Goal: Information Seeking & Learning: Learn about a topic

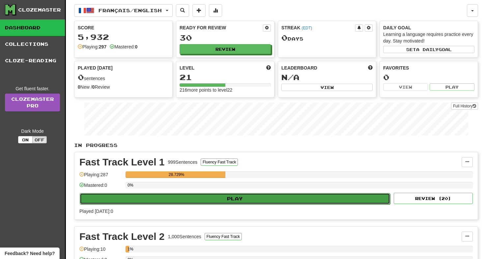
click at [197, 203] on button "Play" at bounding box center [235, 198] width 310 height 11
select select "**"
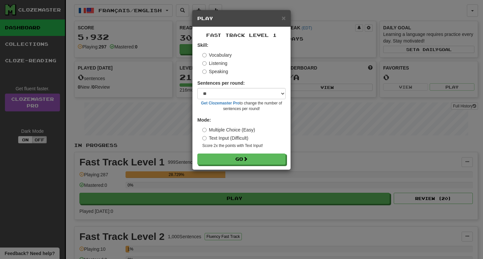
click at [216, 64] on label "Listening" at bounding box center [214, 63] width 25 height 7
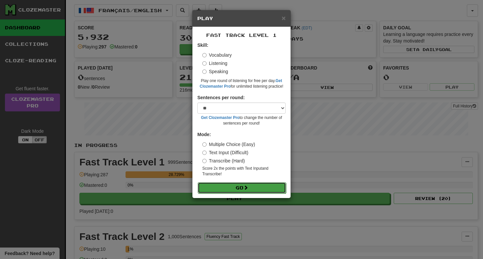
click at [252, 186] on button "Go" at bounding box center [242, 187] width 88 height 11
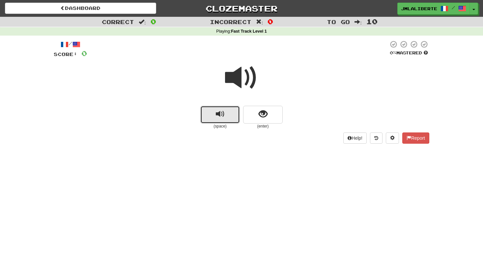
click at [225, 111] on button "replay audio" at bounding box center [220, 115] width 40 height 18
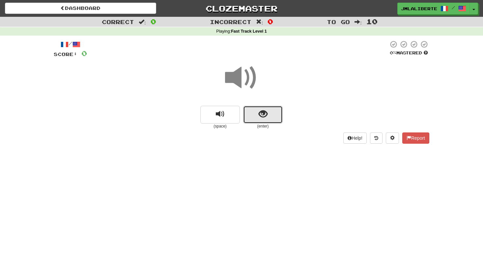
click at [263, 117] on span "show sentence" at bounding box center [263, 114] width 9 height 9
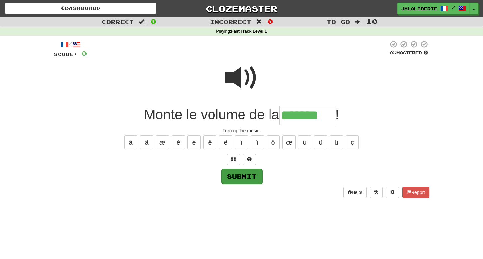
type input "*******"
click at [236, 176] on button "Submit" at bounding box center [241, 176] width 41 height 15
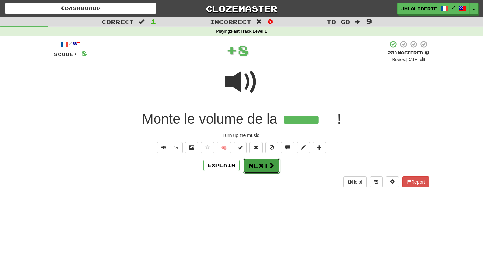
click at [269, 166] on span at bounding box center [271, 165] width 6 height 6
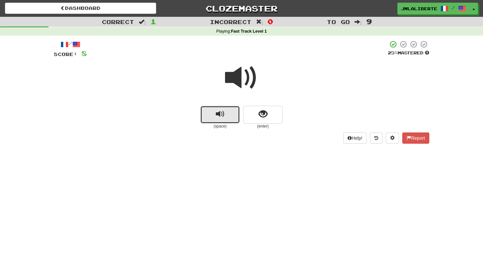
click at [223, 114] on span "replay audio" at bounding box center [220, 114] width 9 height 9
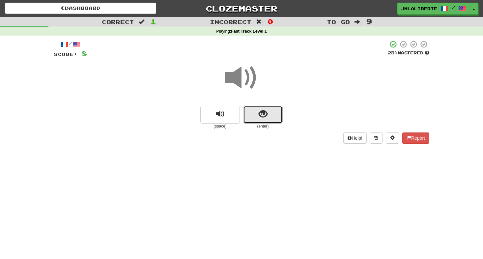
click at [259, 114] on span "show sentence" at bounding box center [263, 114] width 9 height 9
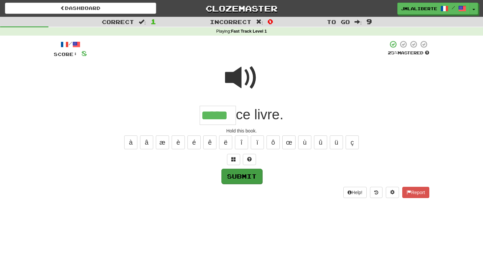
type input "*****"
click at [257, 173] on button "Submit" at bounding box center [241, 176] width 41 height 15
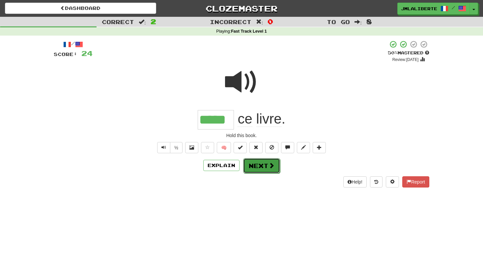
click at [262, 167] on button "Next" at bounding box center [261, 165] width 37 height 15
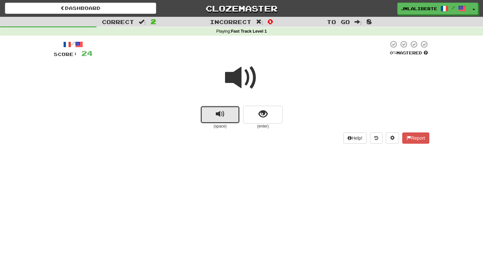
click at [226, 120] on button "replay audio" at bounding box center [220, 115] width 40 height 18
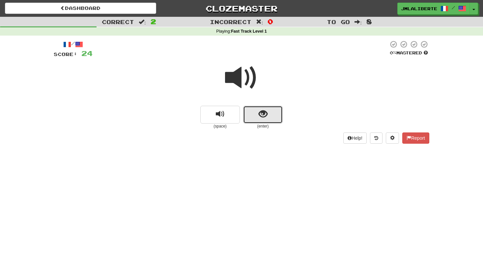
click at [271, 119] on button "show sentence" at bounding box center [263, 115] width 40 height 18
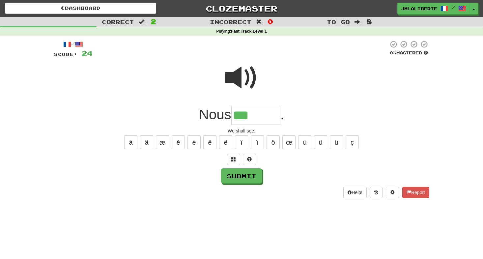
click at [233, 81] on span at bounding box center [241, 77] width 33 height 33
click at [270, 119] on input "***" at bounding box center [255, 115] width 49 height 19
type input "*******"
click at [248, 178] on button "Submit" at bounding box center [241, 176] width 41 height 15
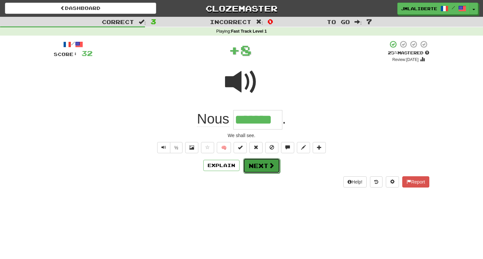
click at [257, 171] on button "Next" at bounding box center [261, 165] width 37 height 15
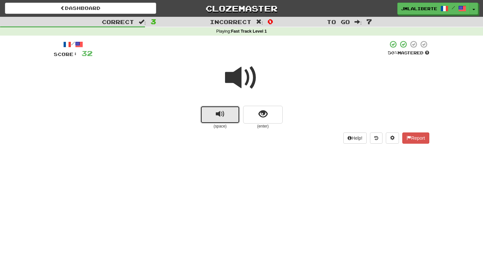
click at [224, 121] on button "replay audio" at bounding box center [220, 115] width 40 height 18
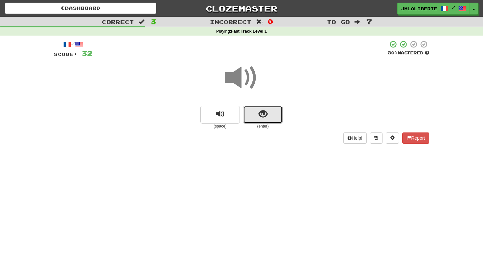
click at [253, 120] on button "show sentence" at bounding box center [263, 115] width 40 height 18
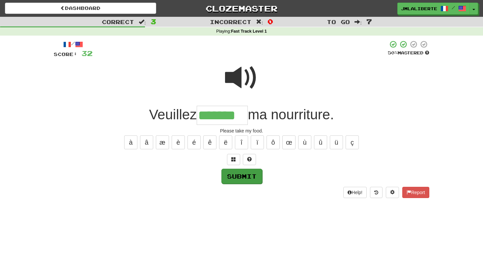
type input "*******"
click at [248, 177] on button "Submit" at bounding box center [241, 176] width 41 height 15
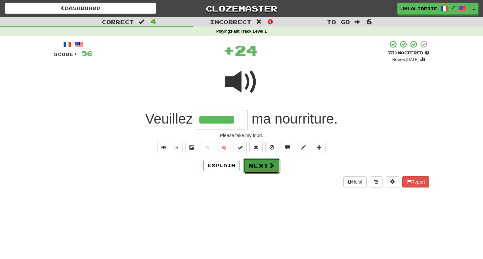
click at [259, 168] on button "Next" at bounding box center [261, 165] width 37 height 15
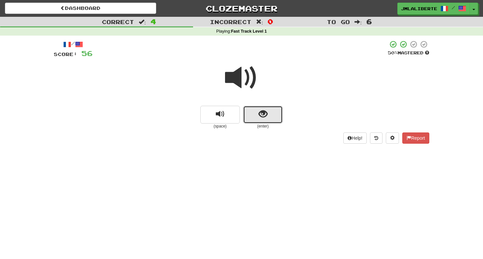
click at [268, 120] on button "show sentence" at bounding box center [263, 115] width 40 height 18
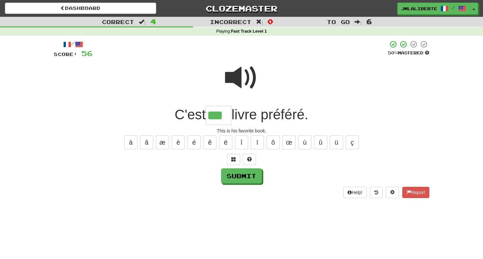
type input "***"
click at [250, 185] on div "/ Score: 56 50 % Mastered C'est *** livre préféré. This is his favorite book. à…" at bounding box center [241, 119] width 375 height 158
click at [248, 183] on button "Submit" at bounding box center [241, 176] width 41 height 15
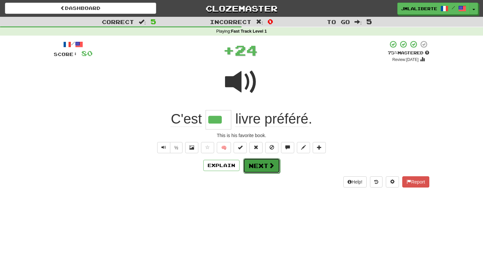
click at [255, 162] on button "Next" at bounding box center [261, 165] width 37 height 15
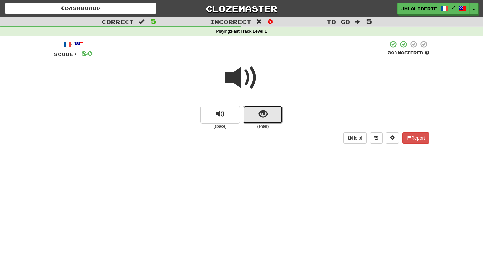
click at [255, 116] on button "show sentence" at bounding box center [263, 115] width 40 height 18
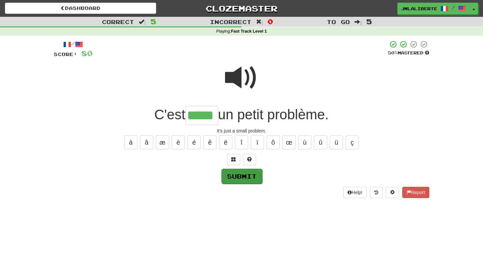
type input "*****"
click at [260, 178] on button "Submit" at bounding box center [241, 176] width 41 height 15
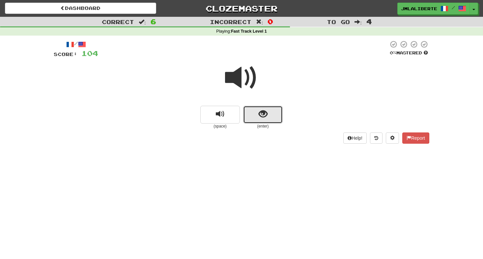
click at [265, 112] on span "show sentence" at bounding box center [263, 114] width 9 height 9
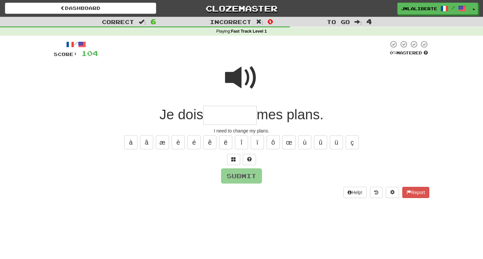
click at [238, 117] on input "text" at bounding box center [229, 115] width 53 height 19
type input "*******"
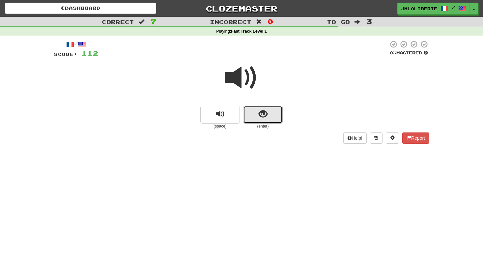
click at [258, 120] on button "show sentence" at bounding box center [263, 115] width 40 height 18
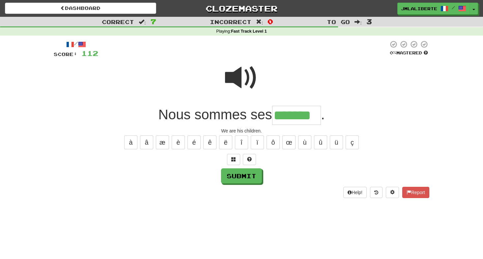
type input "*******"
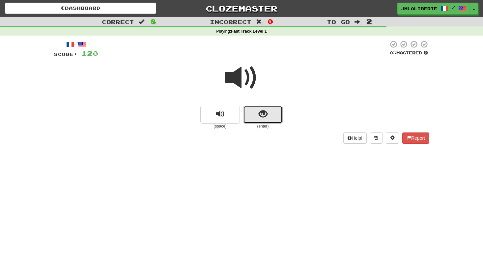
click at [252, 113] on button "show sentence" at bounding box center [263, 115] width 40 height 18
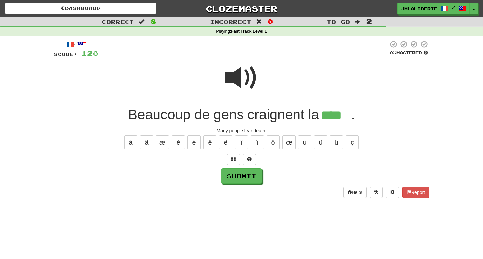
type input "****"
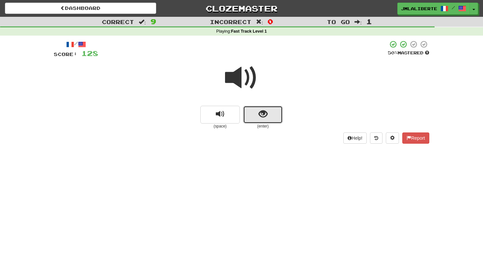
click at [255, 118] on button "show sentence" at bounding box center [263, 115] width 40 height 18
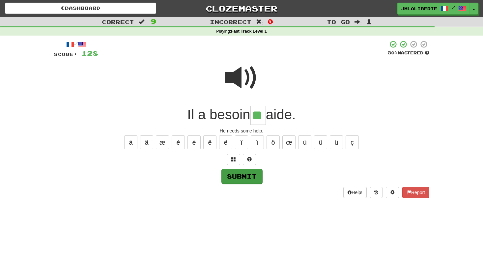
type input "**"
click at [248, 179] on button "Submit" at bounding box center [241, 176] width 41 height 15
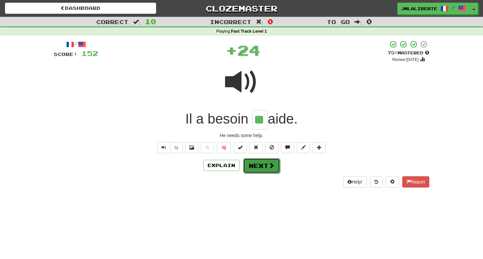
click at [256, 169] on button "Next" at bounding box center [261, 165] width 37 height 15
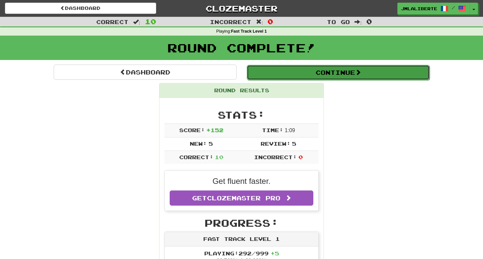
click at [300, 73] on button "Continue" at bounding box center [338, 72] width 183 height 15
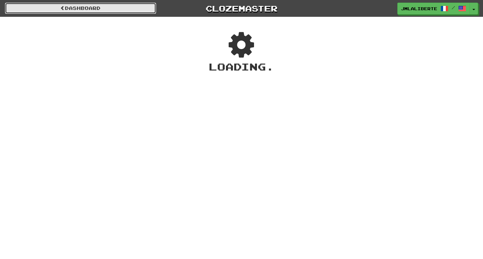
click at [146, 12] on link "Dashboard" at bounding box center [80, 8] width 151 height 11
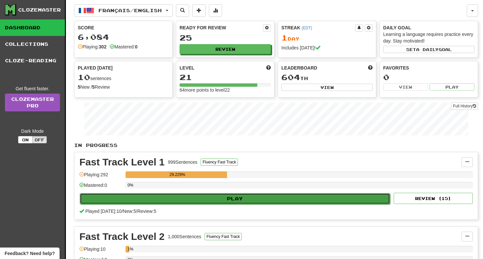
click at [233, 196] on button "Play" at bounding box center [235, 198] width 310 height 11
select select "**"
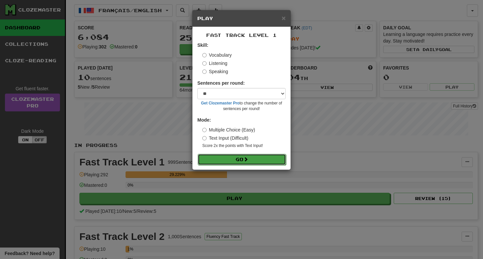
click at [229, 162] on button "Go" at bounding box center [242, 159] width 88 height 11
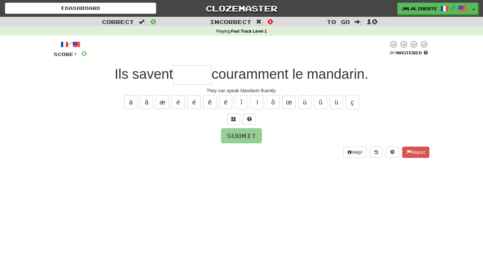
click at [201, 74] on input "text" at bounding box center [192, 74] width 39 height 19
type input "*"
type input "******"
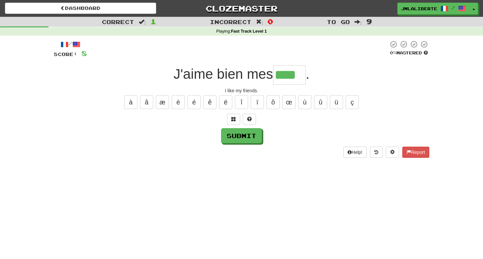
type input "****"
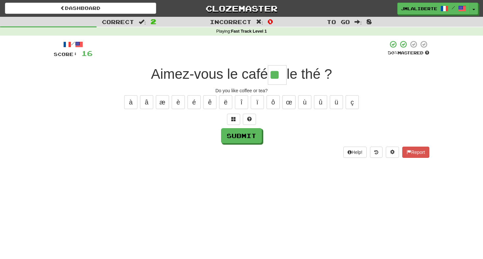
type input "**"
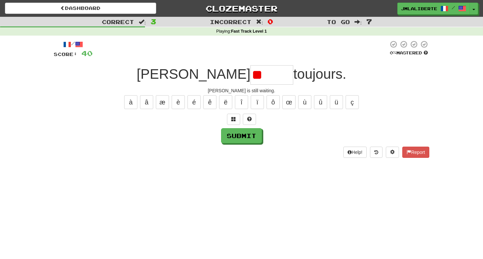
type input "*"
type input "******"
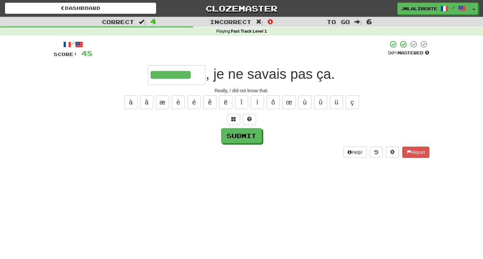
type input "********"
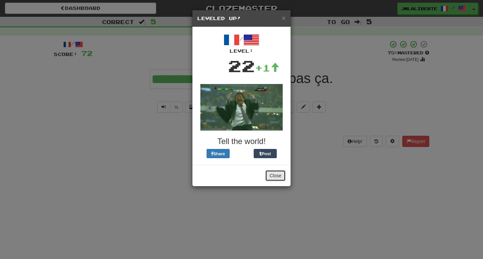
click at [272, 175] on button "Close" at bounding box center [275, 175] width 20 height 11
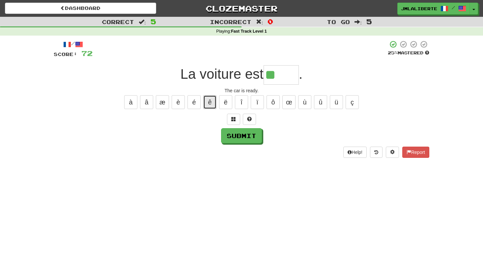
click at [211, 105] on button "ê" at bounding box center [209, 102] width 13 height 14
type input "*****"
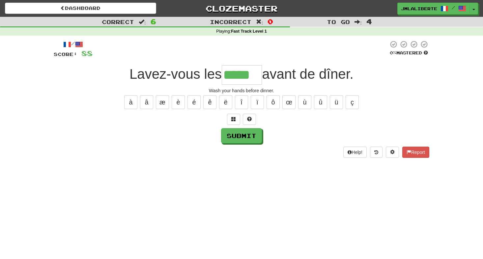
type input "*****"
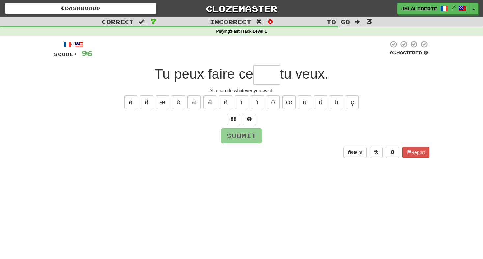
type input "*"
type input "***"
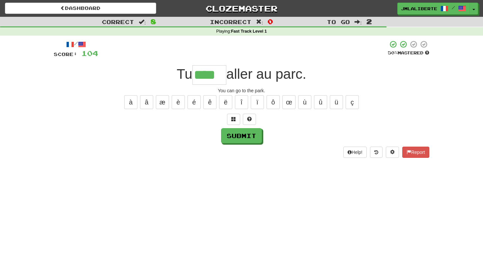
type input "****"
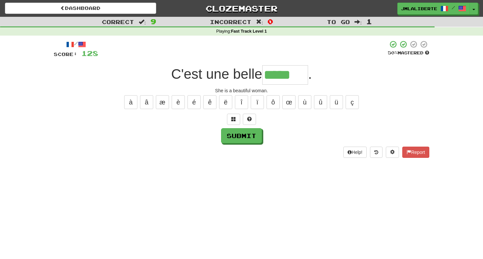
type input "*****"
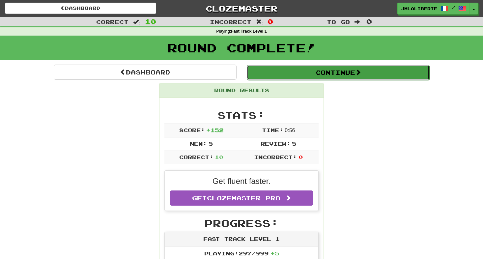
click at [327, 68] on button "Continue" at bounding box center [338, 72] width 183 height 15
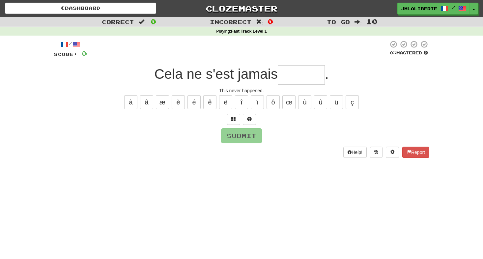
type input "*"
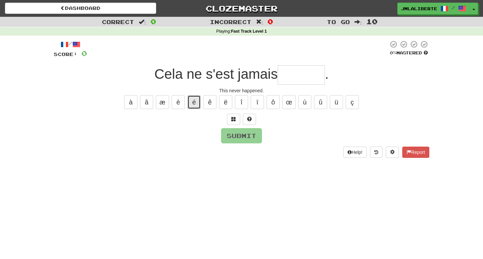
click at [190, 102] on button "é" at bounding box center [193, 102] width 13 height 14
type input "*"
click at [231, 119] on button at bounding box center [233, 119] width 13 height 11
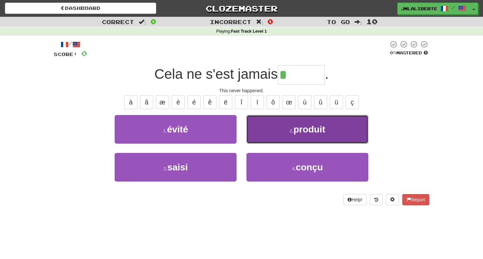
click at [306, 129] on span "produit" at bounding box center [309, 129] width 32 height 10
type input "*******"
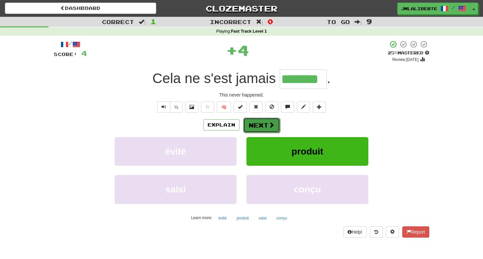
click at [263, 127] on button "Next" at bounding box center [261, 125] width 37 height 15
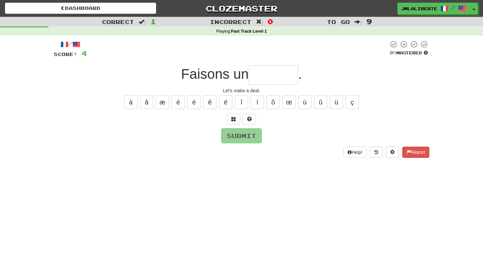
click at [267, 76] on input "text" at bounding box center [273, 74] width 49 height 19
click at [236, 116] on button at bounding box center [233, 119] width 13 height 11
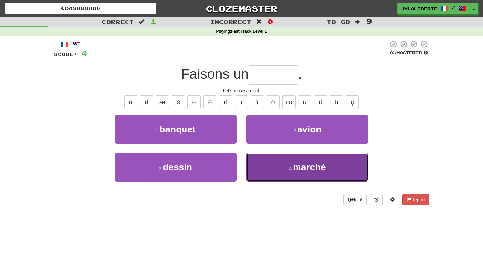
click at [294, 169] on span "marché" at bounding box center [309, 167] width 33 height 10
type input "******"
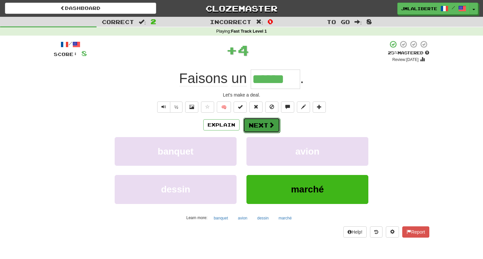
click at [263, 125] on button "Next" at bounding box center [261, 125] width 37 height 15
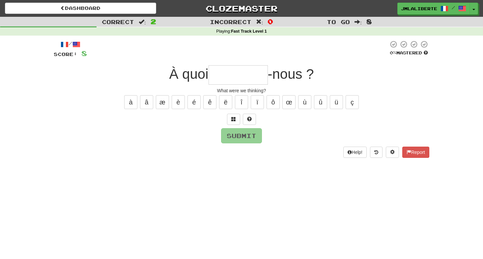
click at [233, 71] on input "text" at bounding box center [237, 74] width 59 height 19
click at [191, 105] on button "é" at bounding box center [193, 102] width 13 height 14
click at [178, 103] on button "è" at bounding box center [178, 102] width 13 height 14
click at [229, 115] on button at bounding box center [233, 119] width 13 height 11
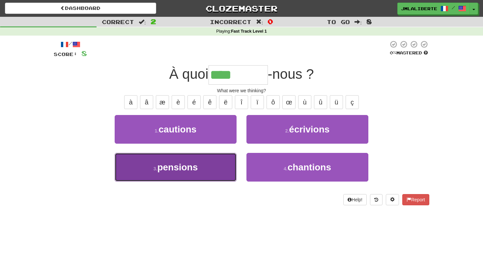
click at [207, 165] on button "3 . pensions" at bounding box center [176, 167] width 122 height 29
type input "********"
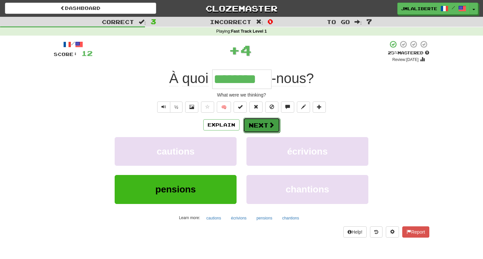
click at [259, 125] on button "Next" at bounding box center [261, 125] width 37 height 15
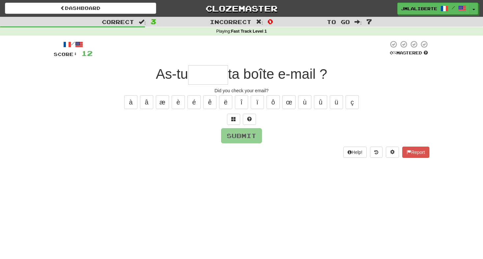
click at [209, 79] on input "text" at bounding box center [208, 74] width 40 height 19
type input "*"
click at [230, 117] on button at bounding box center [233, 119] width 13 height 11
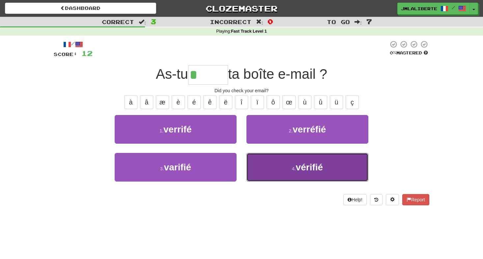
click at [268, 170] on button "4 . vérifié" at bounding box center [307, 167] width 122 height 29
type input "*******"
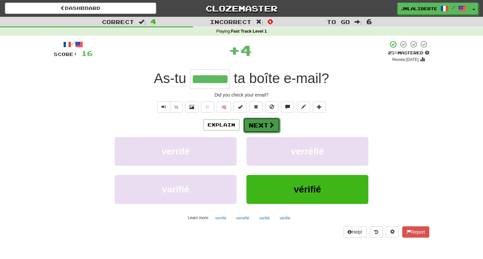
click at [252, 125] on button "Next" at bounding box center [261, 125] width 37 height 15
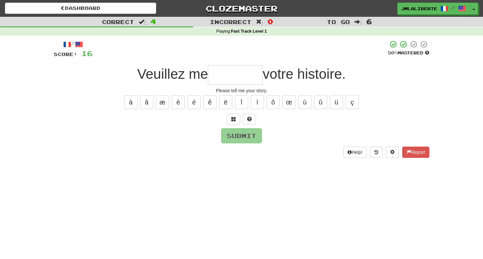
click at [220, 73] on input "text" at bounding box center [235, 74] width 55 height 19
type input "********"
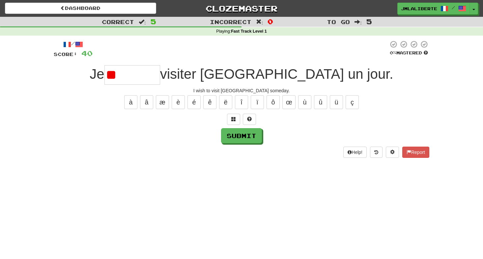
type input "*"
click at [194, 104] on button "é" at bounding box center [193, 102] width 13 height 14
type input "*"
click at [181, 101] on button "è" at bounding box center [178, 102] width 13 height 14
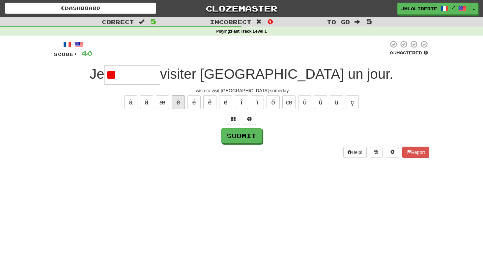
type input "*"
click at [234, 119] on span at bounding box center [233, 119] width 5 height 5
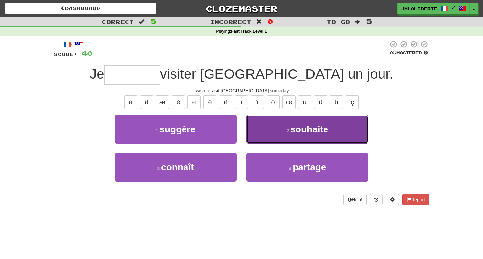
click at [262, 125] on button "2 . souhaite" at bounding box center [307, 129] width 122 height 29
type input "********"
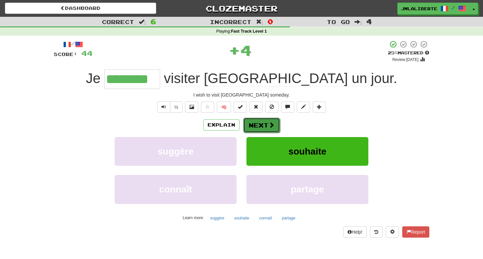
click at [269, 125] on span at bounding box center [271, 125] width 6 height 6
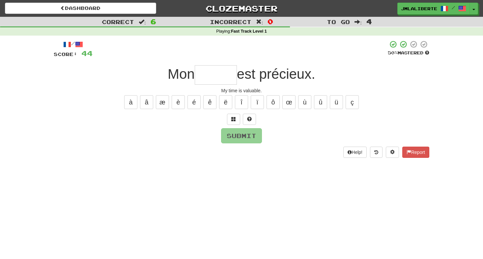
click at [222, 75] on input "text" at bounding box center [216, 74] width 42 height 19
type input "*****"
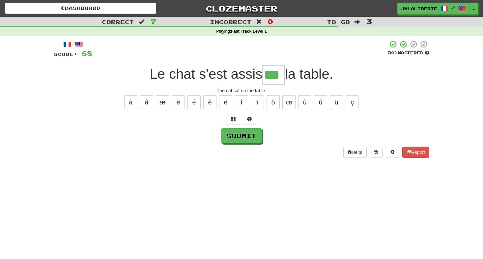
type input "***"
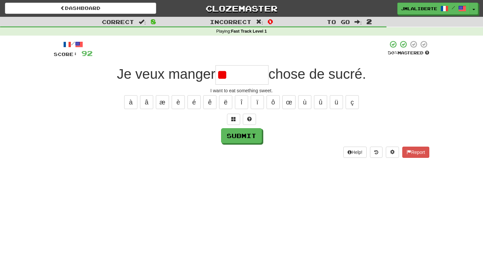
type input "*"
type input "*******"
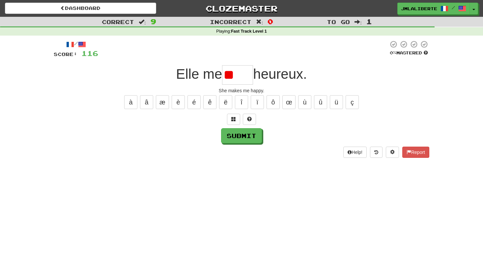
type input "*"
click at [233, 121] on button at bounding box center [233, 119] width 13 height 11
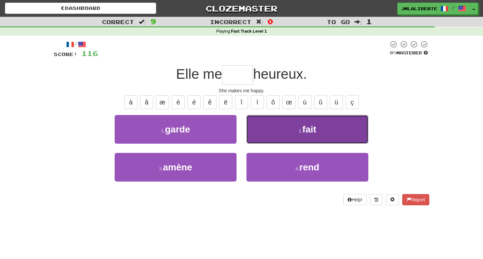
click at [253, 129] on button "2 . fait" at bounding box center [307, 129] width 122 height 29
type input "****"
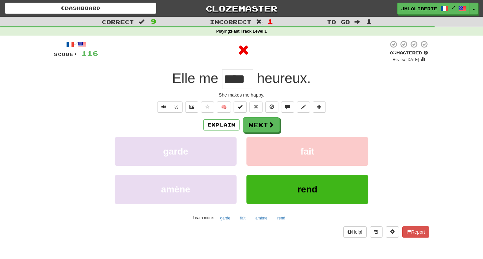
click at [241, 81] on input "****" at bounding box center [237, 78] width 31 height 19
click at [255, 126] on button "Next" at bounding box center [261, 125] width 37 height 15
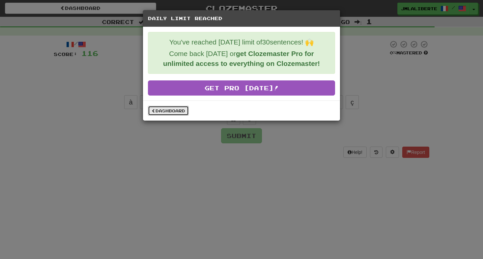
click at [175, 111] on link "Dashboard" at bounding box center [168, 111] width 41 height 10
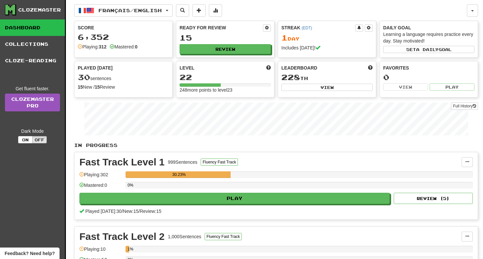
click at [98, 17] on div "Français / English Español / English Streak: 0 Review: 40 Points [DATE]: 0 Fran…" at bounding box center [276, 166] width 404 height 332
click at [91, 11] on span "button" at bounding box center [90, 11] width 8 height 8
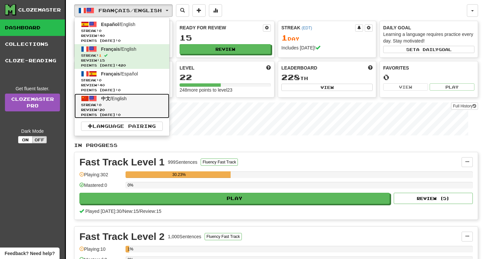
click at [134, 102] on span "Streak: 0" at bounding box center [122, 104] width 82 height 5
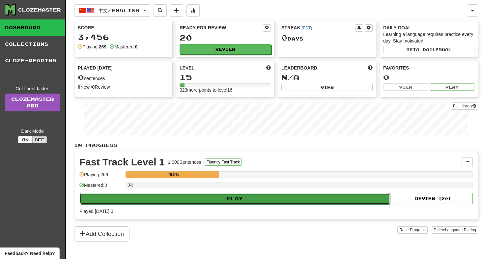
click at [228, 198] on button "Play" at bounding box center [235, 198] width 310 height 11
select select "**"
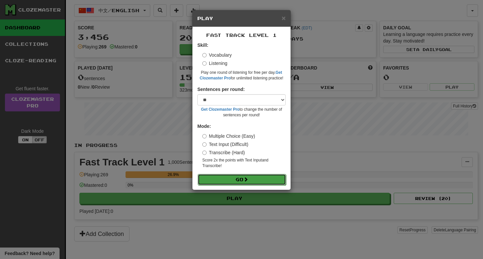
click at [254, 184] on button "Go" at bounding box center [242, 179] width 88 height 11
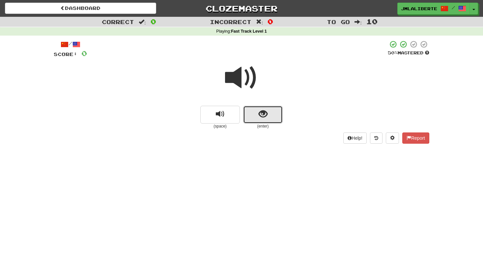
click at [259, 117] on span "show sentence" at bounding box center [263, 114] width 9 height 9
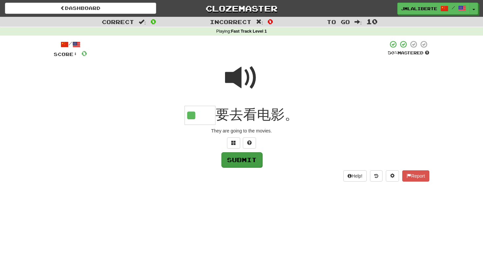
type input "**"
click at [240, 165] on button "Submit" at bounding box center [241, 159] width 41 height 15
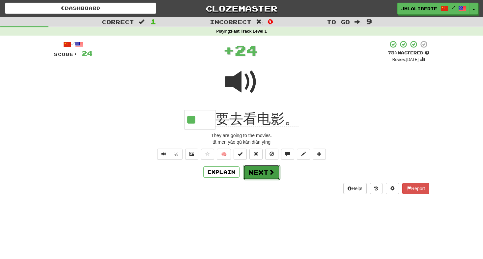
click at [266, 175] on button "Next" at bounding box center [261, 172] width 37 height 15
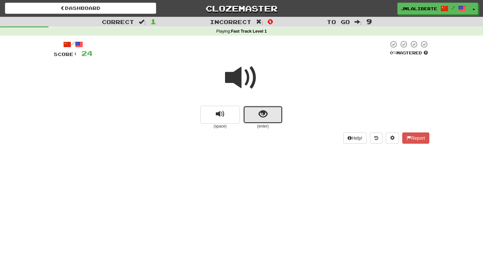
click at [255, 115] on button "show sentence" at bounding box center [263, 115] width 40 height 18
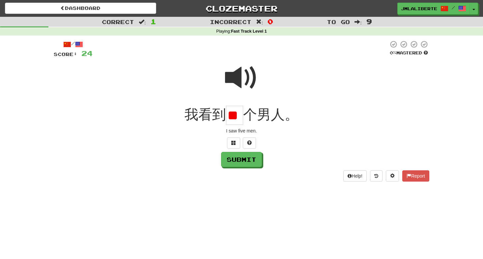
scroll to position [0, 4]
type input "*"
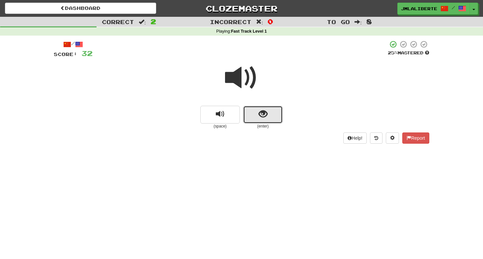
click at [261, 118] on span "show sentence" at bounding box center [263, 114] width 9 height 9
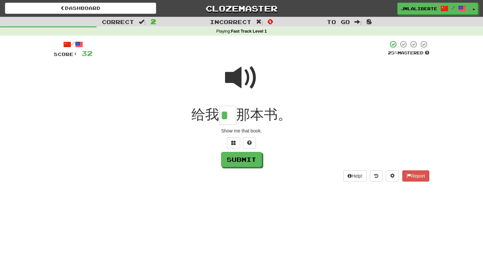
type input "*"
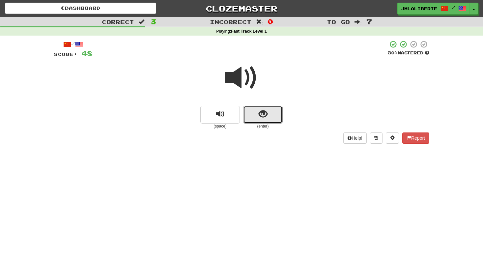
click at [259, 113] on span "show sentence" at bounding box center [263, 114] width 9 height 9
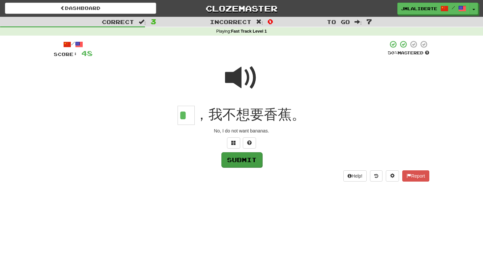
type input "*"
click at [247, 161] on button "Submit" at bounding box center [241, 159] width 41 height 15
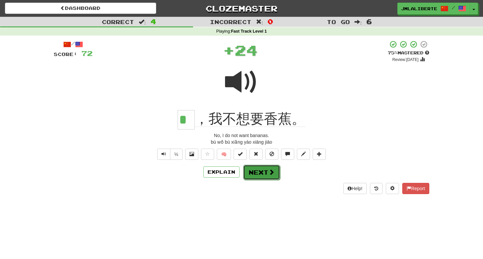
click at [267, 175] on button "Next" at bounding box center [261, 172] width 37 height 15
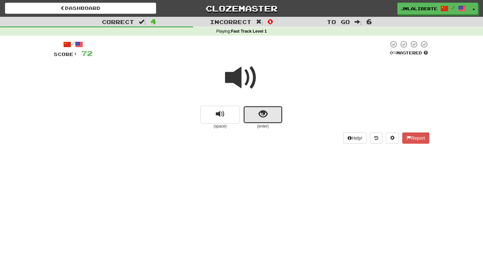
click at [257, 119] on button "show sentence" at bounding box center [263, 115] width 40 height 18
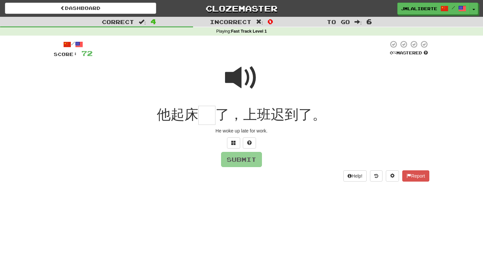
click at [237, 73] on span at bounding box center [241, 77] width 33 height 33
click at [211, 115] on input "text" at bounding box center [206, 115] width 17 height 19
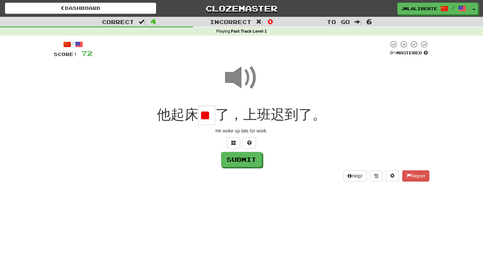
scroll to position [0, 5]
type input "*"
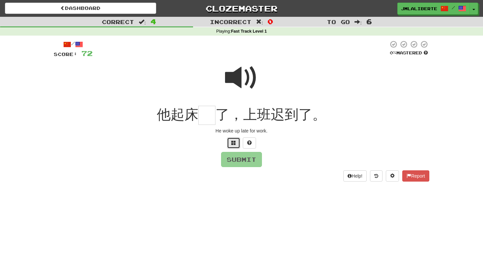
click at [233, 141] on span at bounding box center [233, 142] width 5 height 5
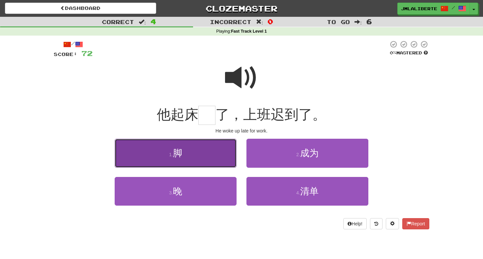
click at [218, 153] on button "1 . 脚" at bounding box center [176, 153] width 122 height 29
type input "*"
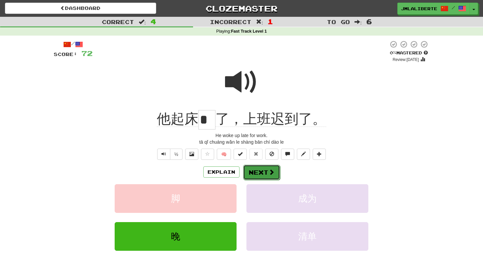
click at [271, 171] on span at bounding box center [271, 172] width 6 height 6
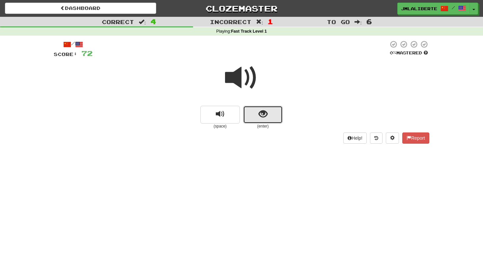
click at [262, 118] on span "show sentence" at bounding box center [263, 114] width 9 height 9
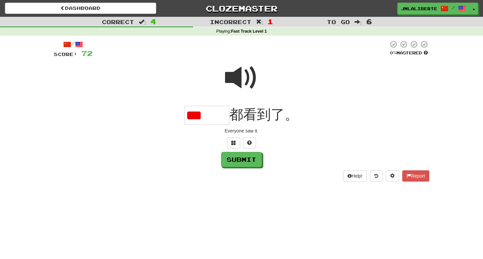
type input "*"
click at [236, 141] on button at bounding box center [233, 142] width 13 height 11
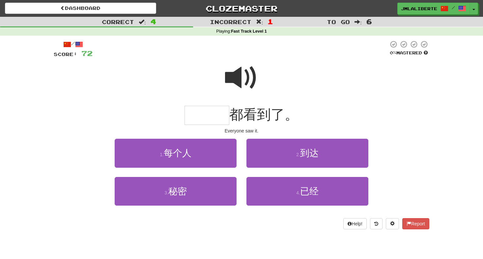
click at [235, 88] on span at bounding box center [241, 77] width 33 height 33
click at [241, 72] on span at bounding box center [241, 77] width 33 height 33
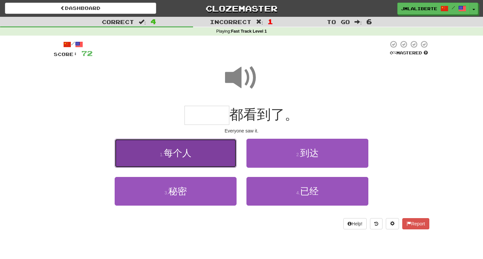
click at [208, 159] on button "1 . 每个人" at bounding box center [176, 153] width 122 height 29
type input "***"
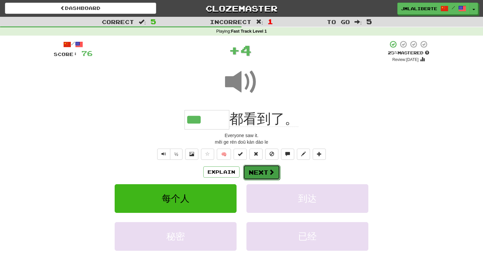
click at [268, 174] on span at bounding box center [271, 172] width 6 height 6
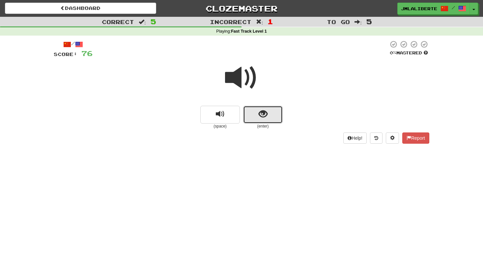
click at [260, 116] on span "show sentence" at bounding box center [263, 114] width 9 height 9
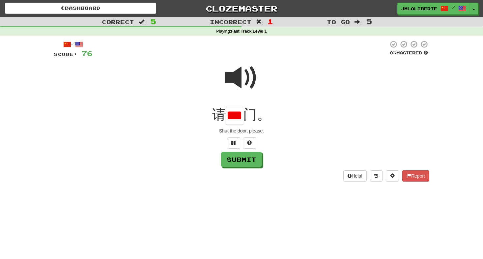
scroll to position [0, 9]
type input "*"
click at [257, 163] on button "Submit" at bounding box center [241, 159] width 41 height 15
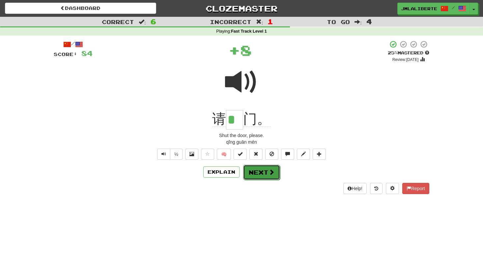
click at [258, 171] on button "Next" at bounding box center [261, 172] width 37 height 15
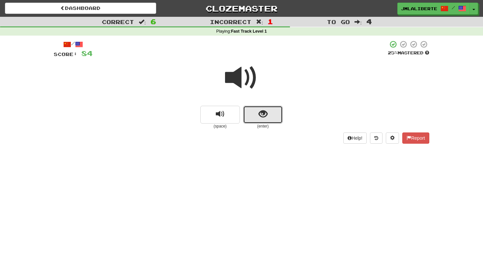
click at [265, 110] on span "show sentence" at bounding box center [263, 114] width 9 height 9
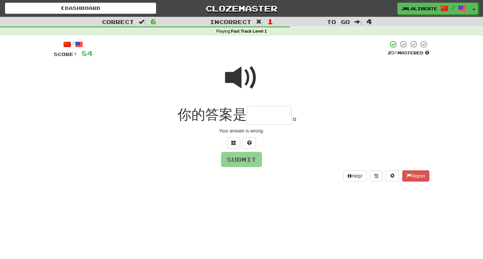
click at [236, 84] on span at bounding box center [241, 77] width 33 height 33
click at [264, 115] on input "text" at bounding box center [269, 115] width 45 height 19
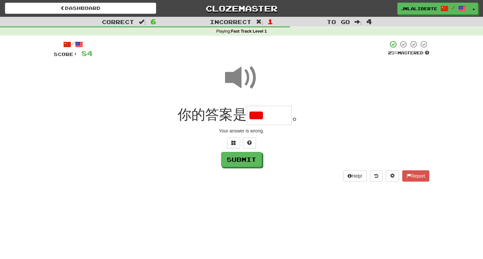
type input "*"
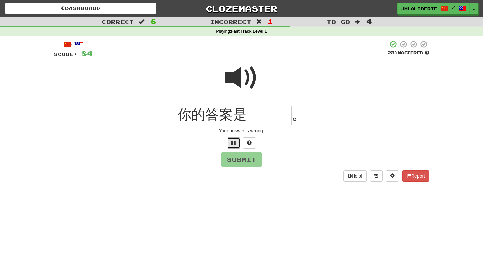
click at [234, 142] on span at bounding box center [233, 142] width 5 height 5
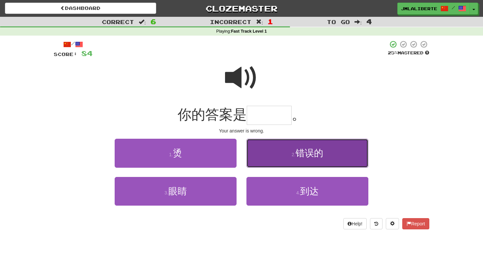
click at [289, 161] on button "2 . 错误的" at bounding box center [307, 153] width 122 height 29
type input "***"
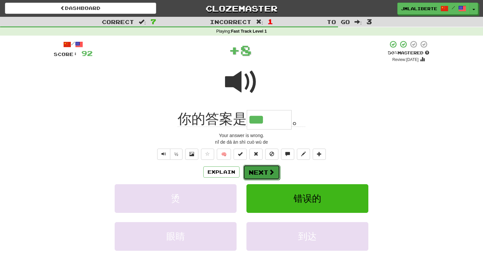
click at [269, 172] on span at bounding box center [271, 172] width 6 height 6
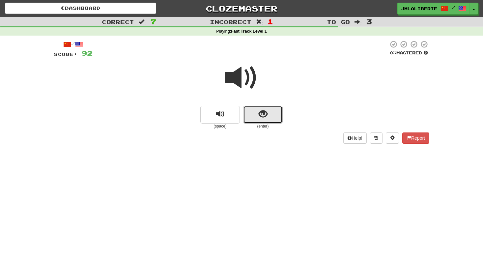
click at [269, 118] on button "show sentence" at bounding box center [263, 115] width 40 height 18
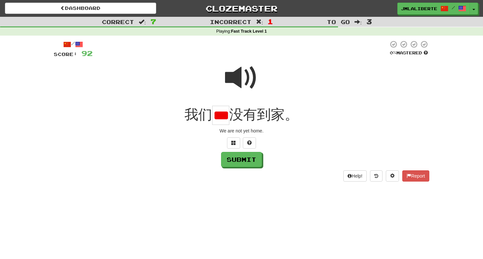
scroll to position [0, 4]
type input "*"
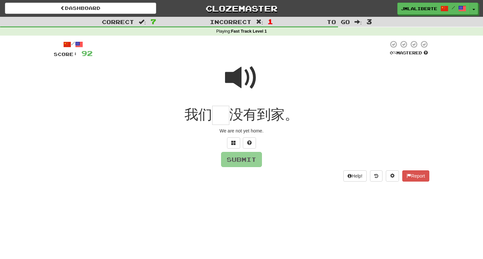
click at [235, 86] on span at bounding box center [241, 77] width 33 height 33
click at [220, 115] on input "text" at bounding box center [220, 115] width 17 height 19
type input "*"
click at [227, 165] on button "Submit" at bounding box center [241, 159] width 41 height 15
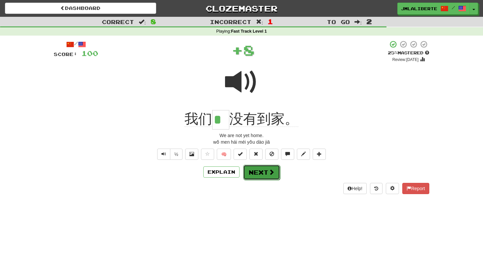
click at [271, 171] on span at bounding box center [271, 172] width 6 height 6
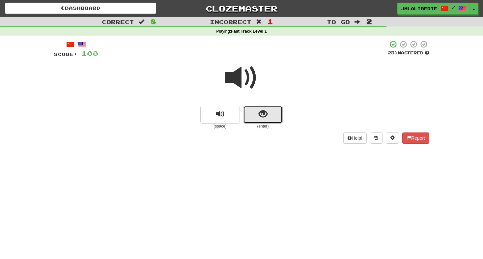
click at [257, 113] on button "show sentence" at bounding box center [263, 115] width 40 height 18
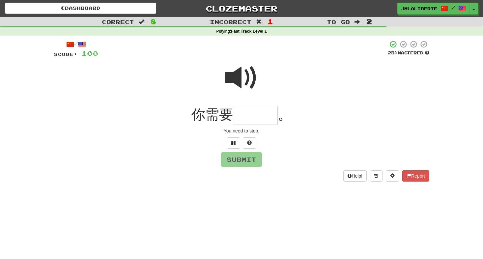
click at [258, 114] on input "text" at bounding box center [255, 115] width 45 height 19
type input "*"
click at [237, 73] on span at bounding box center [241, 77] width 33 height 33
click at [247, 117] on input "text" at bounding box center [255, 115] width 45 height 19
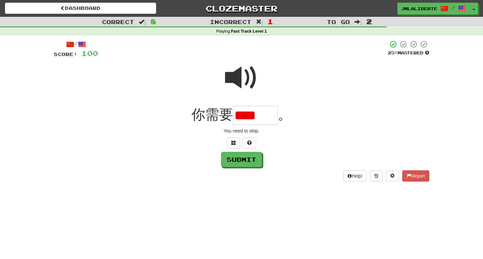
type input "*"
type input "***"
click at [241, 156] on button "Submit" at bounding box center [241, 159] width 41 height 15
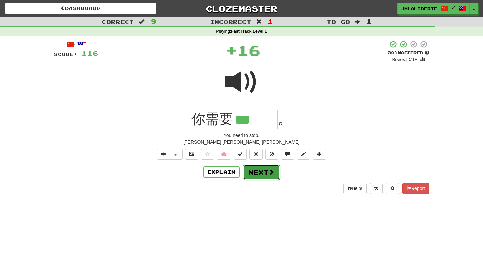
click at [268, 169] on span at bounding box center [271, 172] width 6 height 6
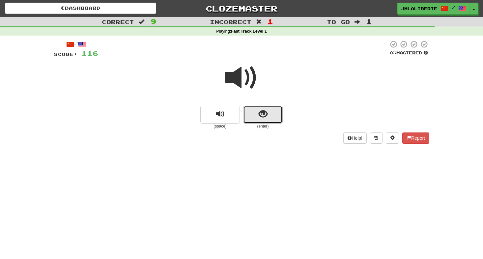
click at [263, 114] on span "show sentence" at bounding box center [263, 114] width 9 height 9
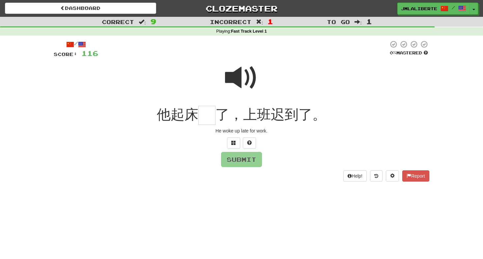
click at [204, 116] on input "text" at bounding box center [206, 115] width 17 height 19
click at [235, 75] on span at bounding box center [241, 77] width 33 height 33
click at [207, 115] on input "text" at bounding box center [206, 115] width 17 height 19
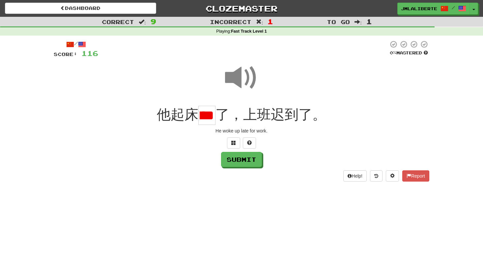
scroll to position [0, 31]
type input "*"
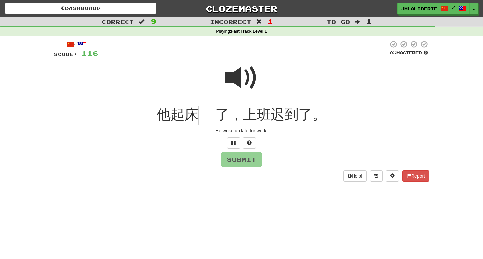
click at [251, 76] on span at bounding box center [241, 77] width 33 height 33
click at [208, 118] on input "text" at bounding box center [206, 115] width 17 height 19
click at [237, 140] on button at bounding box center [233, 142] width 13 height 11
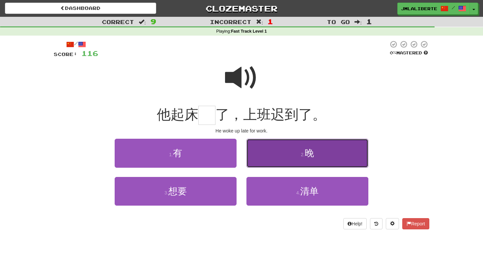
click at [270, 154] on button "2 . 晚" at bounding box center [307, 153] width 122 height 29
type input "*"
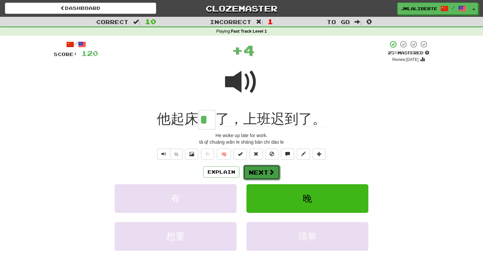
click at [266, 172] on button "Next" at bounding box center [261, 172] width 37 height 15
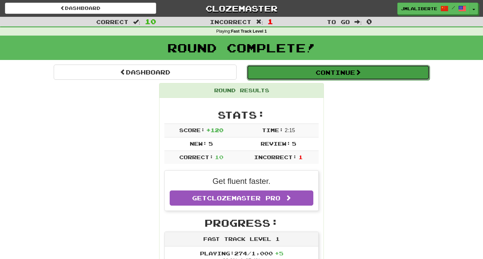
click at [309, 73] on button "Continue" at bounding box center [338, 72] width 183 height 15
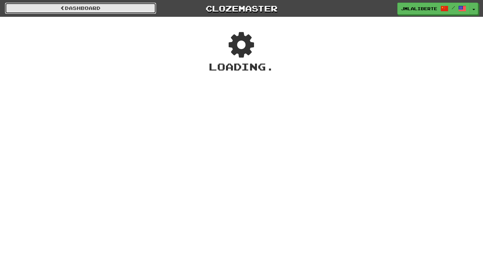
click at [128, 8] on link "Dashboard" at bounding box center [80, 8] width 151 height 11
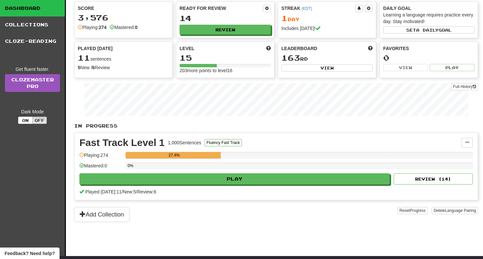
scroll to position [7, 0]
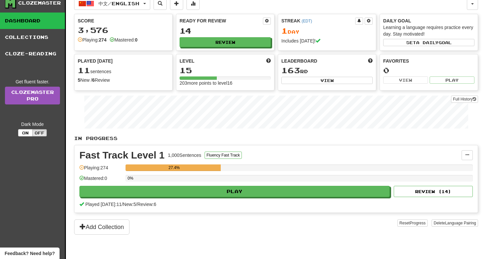
click at [214, 198] on div "Fast Track Level 1 1,000 Sentences Fluency Fast Track Manage Sentences Unpin fr…" at bounding box center [275, 178] width 403 height 67
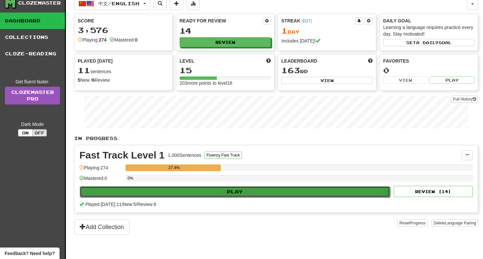
click at [201, 192] on button "Play" at bounding box center [235, 191] width 310 height 11
select select "**"
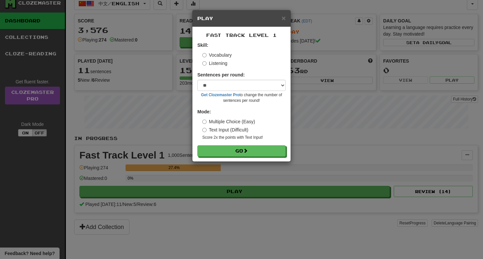
click at [227, 122] on label "Multiple Choice (Easy)" at bounding box center [228, 121] width 53 height 7
click at [238, 129] on label "Text Input (Difficult)" at bounding box center [225, 129] width 46 height 7
click at [238, 146] on button "Go" at bounding box center [242, 151] width 88 height 11
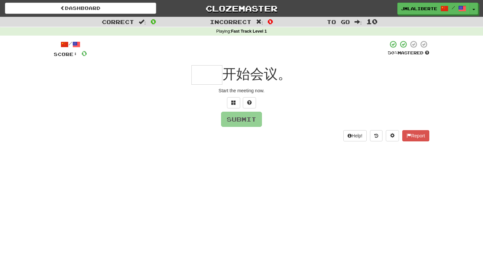
click at [209, 74] on input "text" at bounding box center [206, 74] width 31 height 19
type input "*"
click at [233, 103] on span at bounding box center [233, 102] width 5 height 5
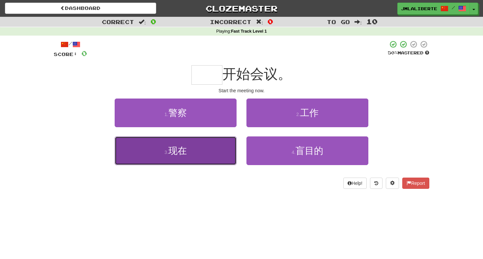
click at [208, 159] on button "3 . 现在" at bounding box center [176, 150] width 122 height 29
type input "**"
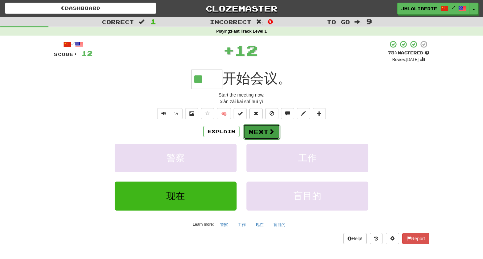
click at [266, 133] on button "Next" at bounding box center [261, 131] width 37 height 15
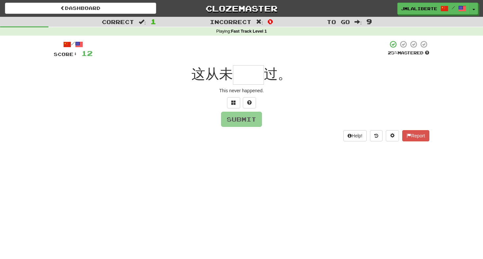
click at [248, 75] on input "text" at bounding box center [248, 74] width 31 height 19
type input "*"
click at [235, 103] on span at bounding box center [233, 102] width 5 height 5
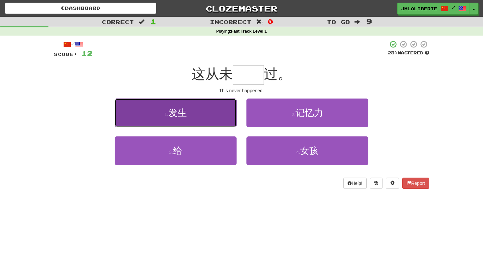
click at [187, 117] on button "1 . 发生" at bounding box center [176, 112] width 122 height 29
type input "**"
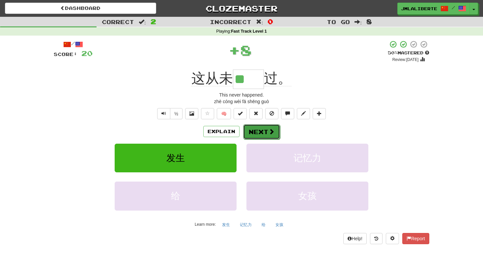
click at [266, 133] on button "Next" at bounding box center [261, 131] width 37 height 15
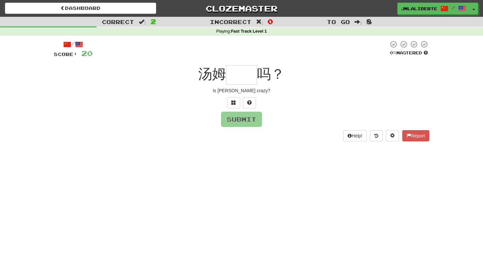
click at [242, 75] on input "text" at bounding box center [241, 74] width 31 height 19
click at [230, 95] on div "/ Score: 20 0 % Mastered [PERSON_NAME] 吗？ Is [PERSON_NAME] crazy? Submit Help! …" at bounding box center [241, 90] width 375 height 101
click at [231, 100] on button at bounding box center [233, 102] width 13 height 11
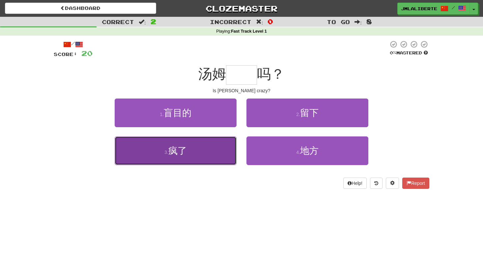
click at [207, 151] on button "3 . 疯了" at bounding box center [176, 150] width 122 height 29
type input "**"
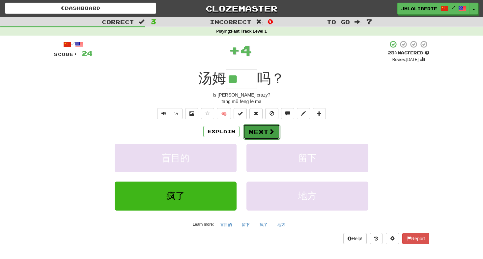
click at [267, 133] on button "Next" at bounding box center [261, 131] width 37 height 15
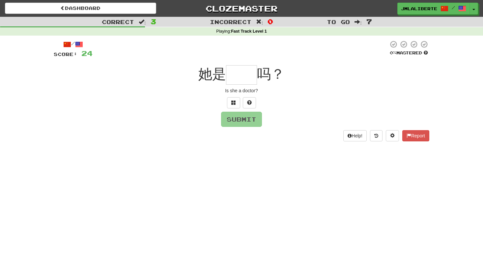
click at [248, 75] on input "text" at bounding box center [241, 74] width 31 height 19
type input "*"
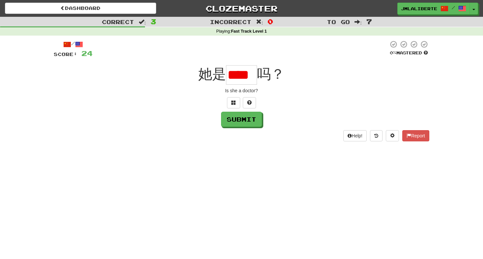
scroll to position [0, 3]
type input "*"
click at [237, 99] on button at bounding box center [233, 102] width 13 height 11
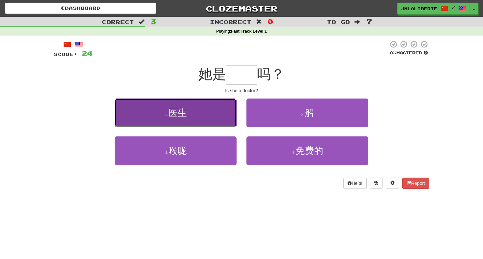
click at [192, 114] on button "1 . 医生" at bounding box center [176, 112] width 122 height 29
type input "**"
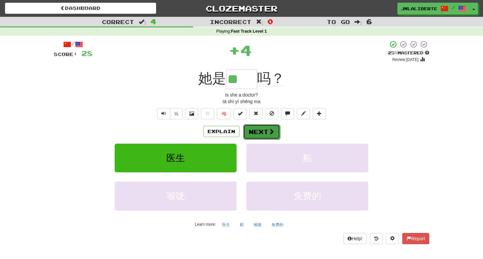
click at [269, 128] on span at bounding box center [271, 131] width 6 height 6
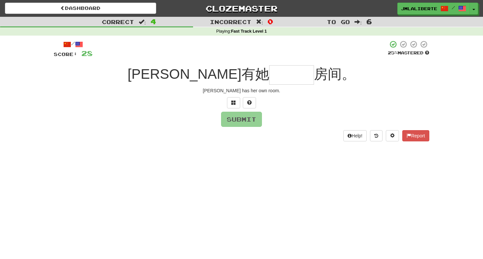
click at [269, 81] on input "text" at bounding box center [291, 74] width 45 height 19
click at [230, 103] on button at bounding box center [233, 102] width 13 height 11
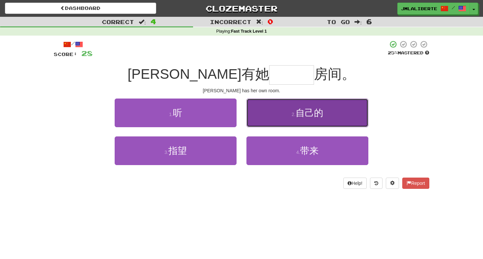
click at [297, 114] on span "自己的" at bounding box center [309, 113] width 28 height 10
type input "***"
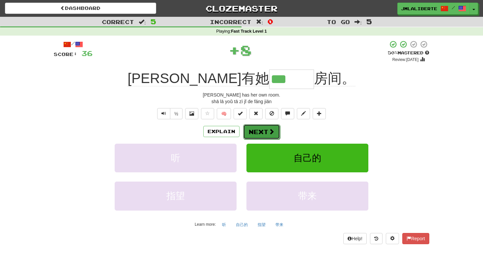
click at [260, 131] on button "Next" at bounding box center [261, 131] width 37 height 15
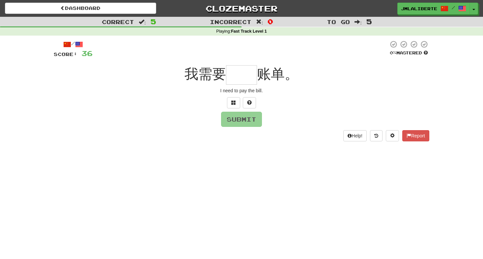
click at [237, 72] on input "text" at bounding box center [241, 74] width 31 height 19
click at [233, 104] on span at bounding box center [233, 102] width 5 height 5
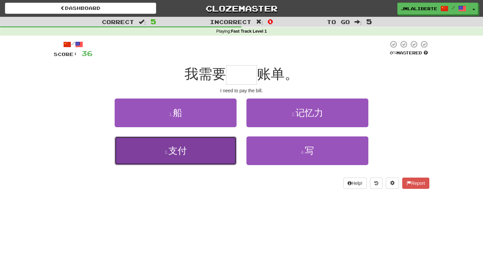
click at [204, 153] on button "3 . 支付" at bounding box center [176, 150] width 122 height 29
type input "**"
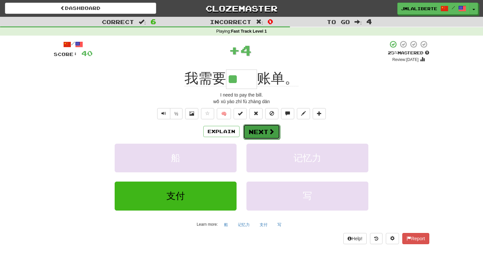
click at [259, 131] on button "Next" at bounding box center [261, 131] width 37 height 15
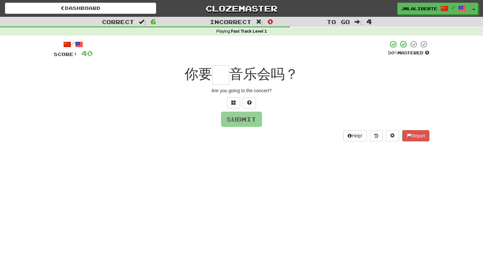
click at [222, 72] on input "text" at bounding box center [220, 74] width 17 height 19
type input "*"
click at [244, 123] on button "Submit" at bounding box center [241, 119] width 41 height 15
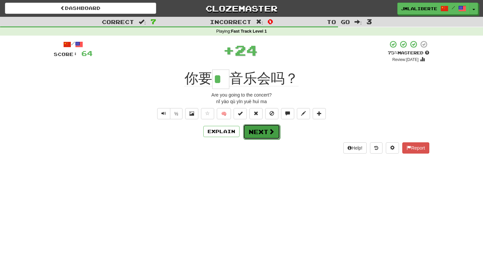
click at [265, 132] on button "Next" at bounding box center [261, 131] width 37 height 15
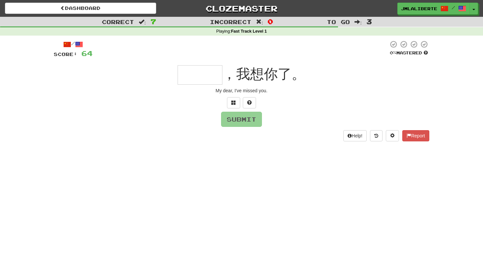
click at [194, 69] on input "text" at bounding box center [199, 74] width 45 height 19
click at [231, 102] on button at bounding box center [233, 102] width 13 height 11
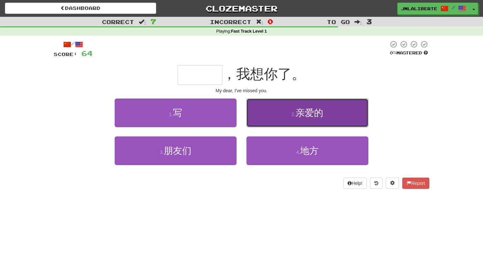
click at [265, 122] on button "2 . 亲爱的" at bounding box center [307, 112] width 122 height 29
type input "***"
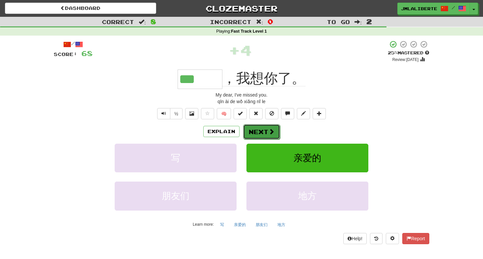
click at [266, 132] on button "Next" at bounding box center [261, 131] width 37 height 15
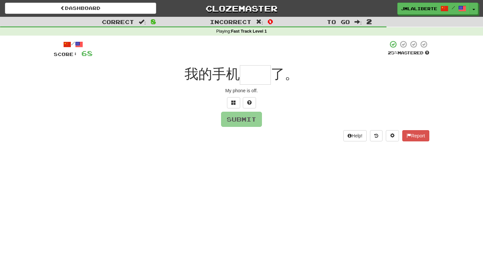
click at [256, 75] on input "text" at bounding box center [255, 74] width 31 height 19
click at [230, 102] on button at bounding box center [233, 102] width 13 height 11
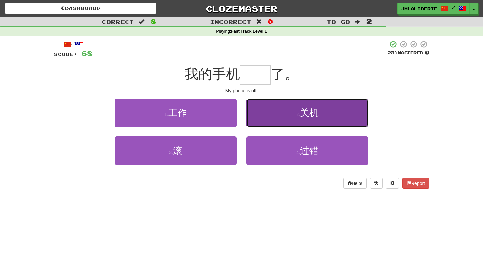
click at [275, 108] on button "2 . 关机" at bounding box center [307, 112] width 122 height 29
type input "**"
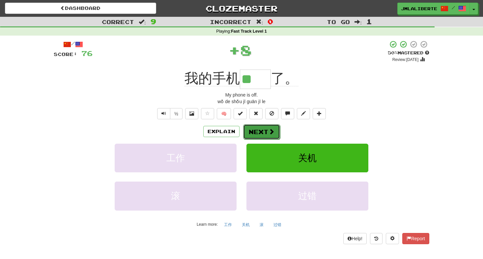
click at [271, 131] on span at bounding box center [271, 131] width 6 height 6
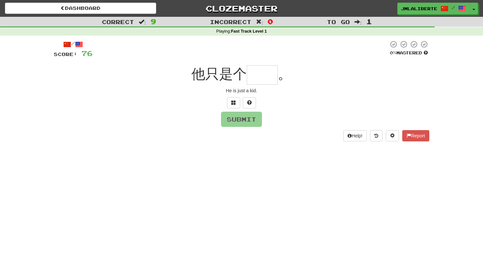
click at [260, 77] on input "text" at bounding box center [262, 74] width 31 height 19
type input "*"
click at [233, 102] on span at bounding box center [233, 102] width 5 height 5
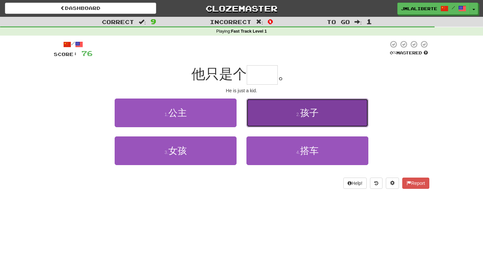
click at [253, 108] on button "2 . 孩子" at bounding box center [307, 112] width 122 height 29
type input "**"
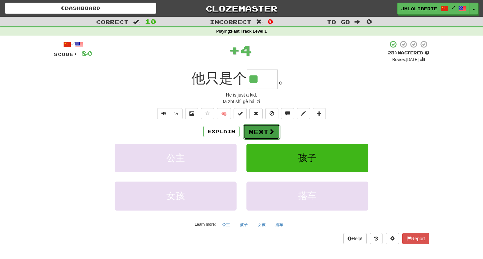
click at [263, 132] on button "Next" at bounding box center [261, 131] width 37 height 15
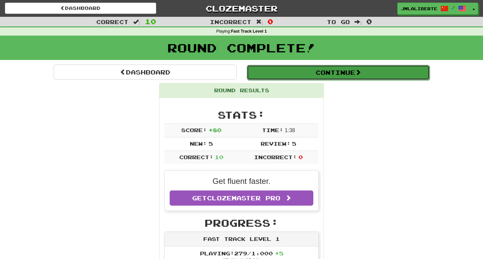
click at [283, 68] on button "Continue" at bounding box center [338, 72] width 183 height 15
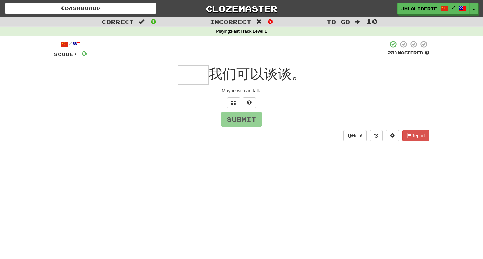
click at [198, 74] on input "text" at bounding box center [192, 74] width 31 height 19
click at [231, 98] on button at bounding box center [233, 102] width 13 height 11
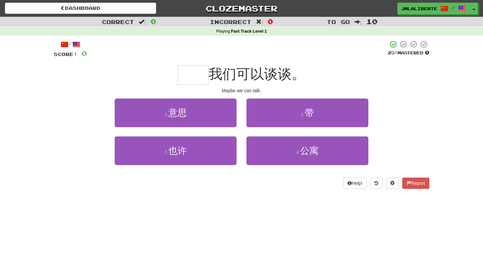
click at [204, 71] on input "text" at bounding box center [192, 74] width 31 height 19
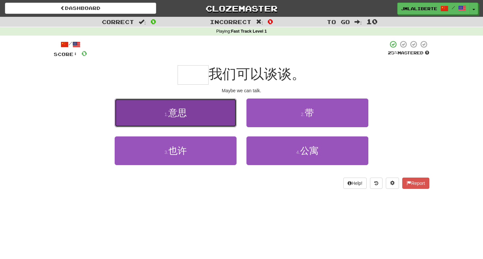
click at [188, 110] on button "1 . 意思" at bounding box center [176, 112] width 122 height 29
type input "**"
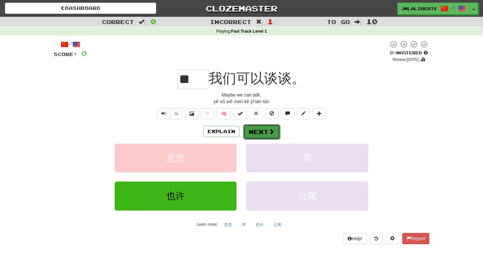
click at [256, 130] on button "Next" at bounding box center [261, 131] width 37 height 15
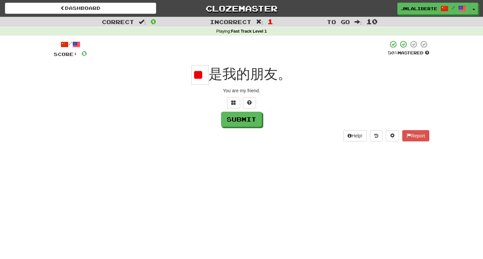
type input "*"
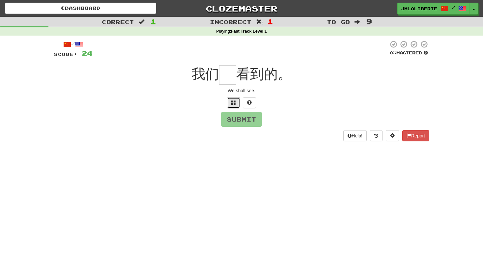
click at [235, 100] on span at bounding box center [233, 102] width 5 height 5
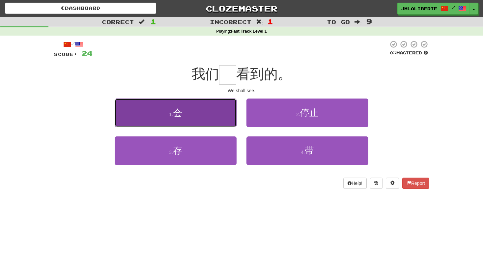
click at [200, 116] on button "1 . 会" at bounding box center [176, 112] width 122 height 29
type input "*"
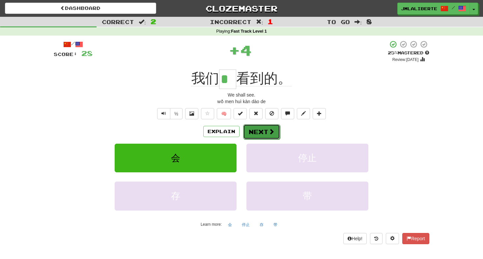
click at [268, 132] on span at bounding box center [271, 131] width 6 height 6
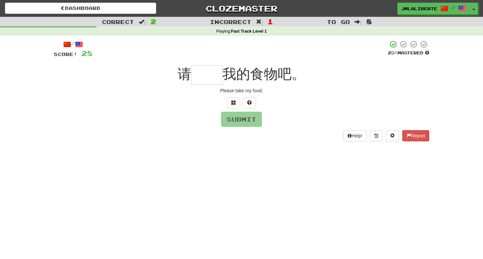
click at [211, 69] on input "text" at bounding box center [206, 74] width 31 height 19
type input "*"
click at [233, 98] on button at bounding box center [233, 102] width 13 height 11
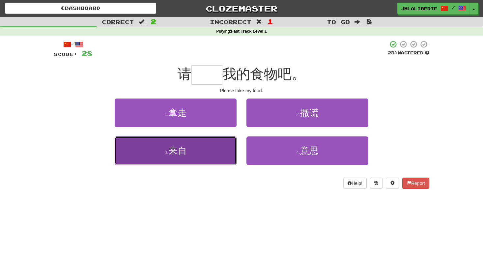
click at [195, 159] on button "3 . 来自" at bounding box center [176, 150] width 122 height 29
type input "**"
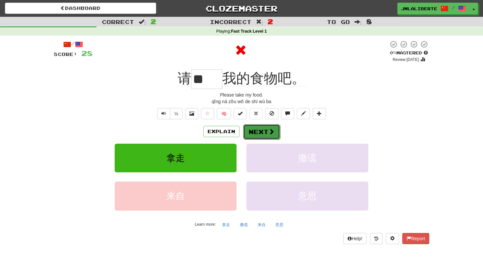
click at [263, 134] on button "Next" at bounding box center [261, 131] width 37 height 15
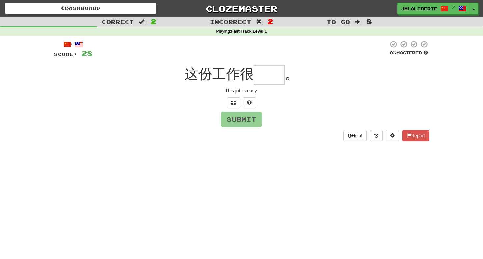
click at [280, 73] on input "text" at bounding box center [269, 74] width 31 height 19
type input "*"
click at [233, 99] on button at bounding box center [233, 102] width 13 height 11
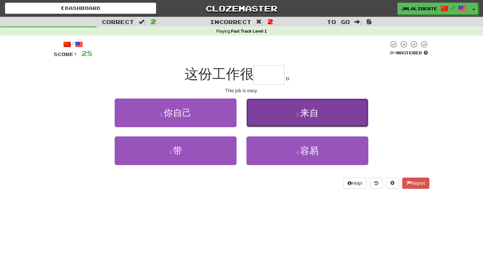
click at [274, 109] on button "2 . 来自" at bounding box center [307, 112] width 122 height 29
type input "**"
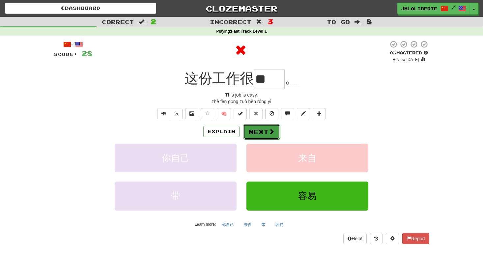
click at [264, 130] on button "Next" at bounding box center [261, 131] width 37 height 15
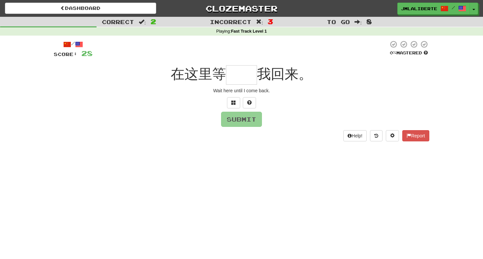
click at [236, 77] on input "text" at bounding box center [241, 74] width 31 height 19
click at [234, 106] on button at bounding box center [233, 102] width 13 height 11
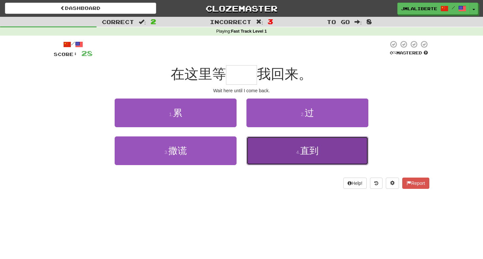
click at [283, 159] on button "4 . 直到" at bounding box center [307, 150] width 122 height 29
type input "**"
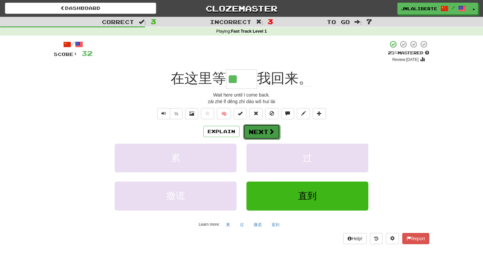
click at [264, 132] on button "Next" at bounding box center [261, 131] width 37 height 15
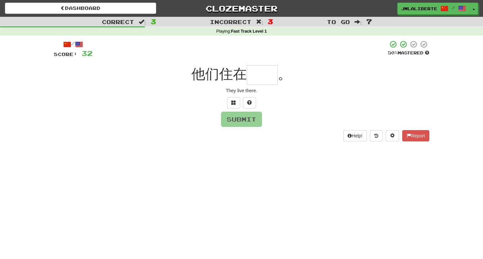
click at [256, 76] on input "text" at bounding box center [262, 74] width 31 height 19
click at [231, 100] on span at bounding box center [233, 102] width 5 height 5
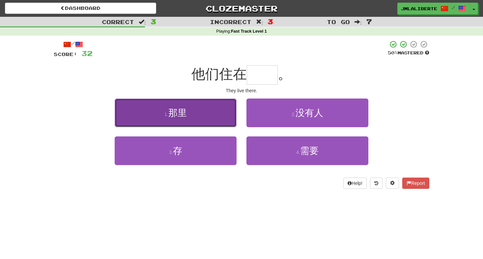
click at [210, 110] on button "1 . 那里" at bounding box center [176, 112] width 122 height 29
type input "**"
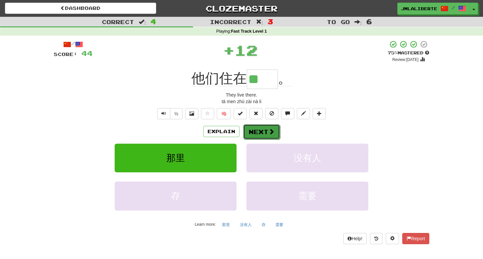
click at [264, 127] on button "Next" at bounding box center [261, 131] width 37 height 15
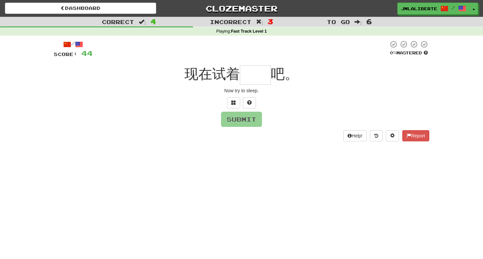
click at [259, 81] on input "text" at bounding box center [255, 74] width 31 height 19
click at [234, 106] on button at bounding box center [233, 102] width 13 height 11
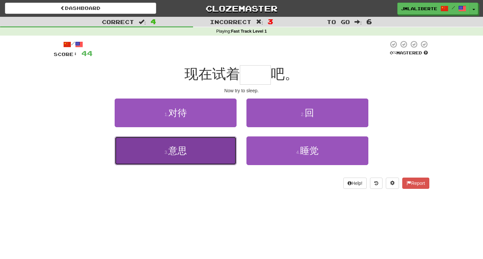
click at [195, 149] on button "3 . 意思" at bounding box center [176, 150] width 122 height 29
type input "**"
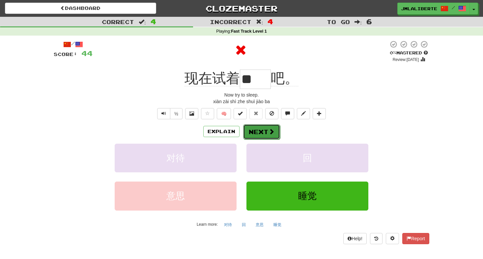
click at [265, 131] on button "Next" at bounding box center [261, 131] width 37 height 15
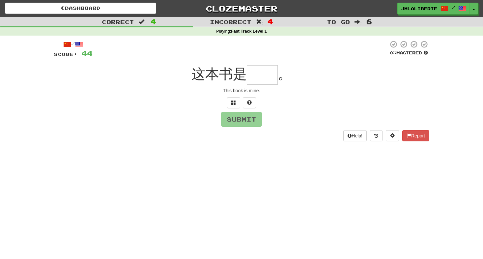
click at [263, 68] on input "text" at bounding box center [262, 74] width 31 height 19
type input "*"
type input "**"
click at [255, 117] on button "Submit" at bounding box center [241, 119] width 41 height 15
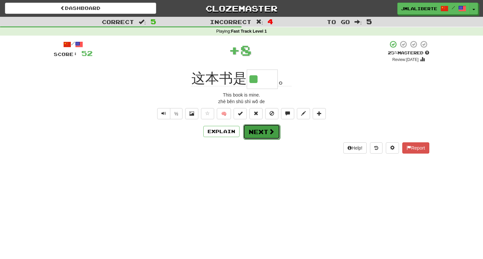
click at [270, 132] on span at bounding box center [271, 131] width 6 height 6
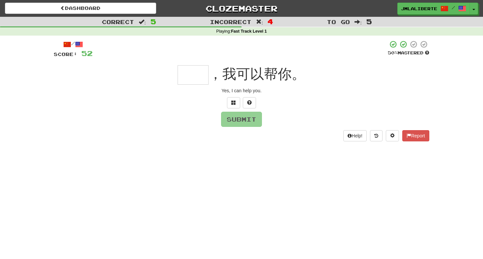
click at [194, 77] on input "text" at bounding box center [192, 74] width 31 height 19
type input "*"
type input "**"
click at [251, 120] on button "Submit" at bounding box center [241, 119] width 41 height 15
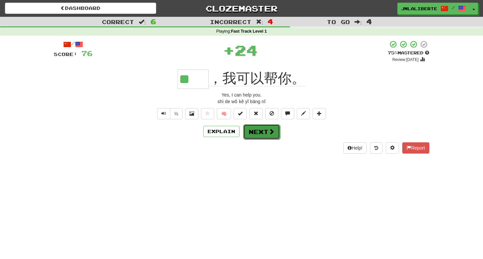
click at [271, 131] on span at bounding box center [271, 131] width 6 height 6
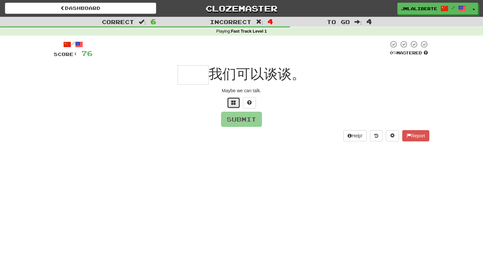
click at [235, 99] on button at bounding box center [233, 102] width 13 height 11
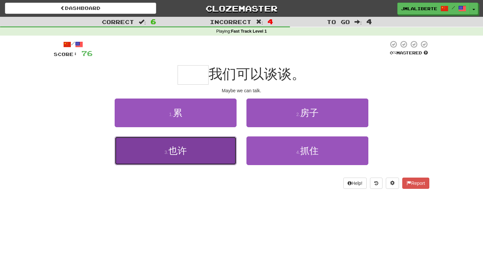
click at [203, 148] on button "3 . 也许" at bounding box center [176, 150] width 122 height 29
type input "**"
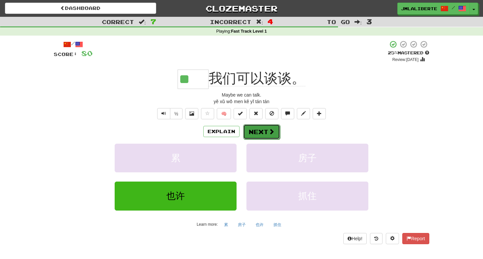
click at [260, 131] on button "Next" at bounding box center [261, 131] width 37 height 15
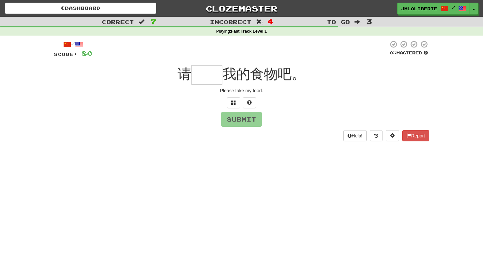
click at [209, 75] on input "text" at bounding box center [206, 74] width 31 height 19
click at [235, 104] on span at bounding box center [233, 102] width 5 height 5
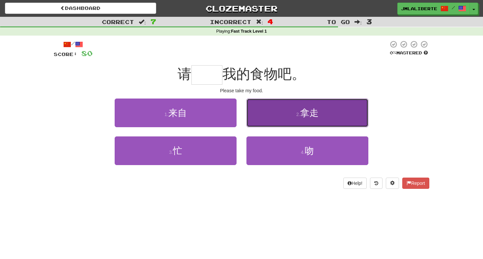
click at [281, 109] on button "2 . 拿走" at bounding box center [307, 112] width 122 height 29
type input "**"
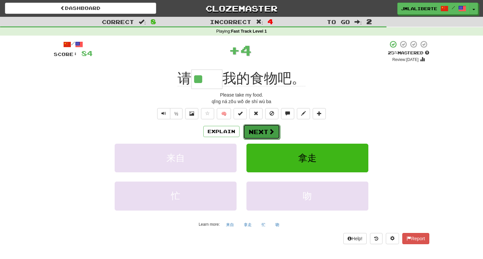
click at [270, 130] on span at bounding box center [271, 131] width 6 height 6
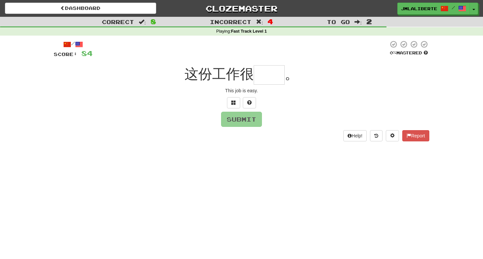
click at [266, 79] on input "text" at bounding box center [269, 74] width 31 height 19
click at [236, 98] on button at bounding box center [233, 102] width 13 height 11
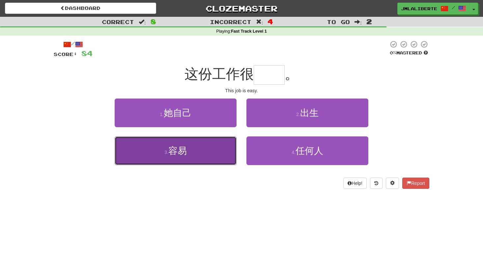
click at [194, 155] on button "3 . 容易" at bounding box center [176, 150] width 122 height 29
type input "**"
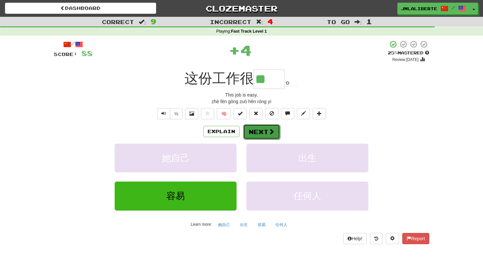
click at [261, 128] on button "Next" at bounding box center [261, 131] width 37 height 15
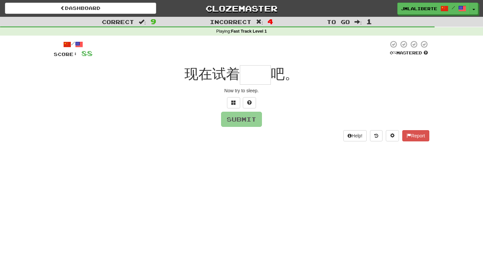
click at [257, 82] on input "text" at bounding box center [255, 74] width 31 height 19
click at [236, 100] on button at bounding box center [233, 102] width 13 height 11
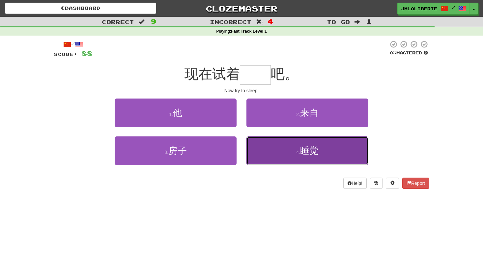
click at [269, 149] on button "4 . 睡觉" at bounding box center [307, 150] width 122 height 29
type input "**"
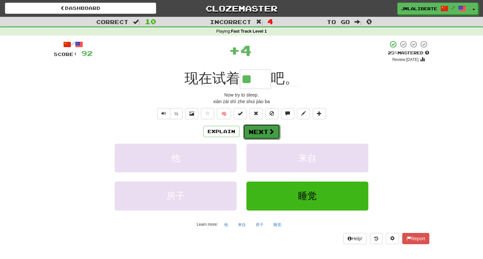
click at [263, 127] on button "Next" at bounding box center [261, 131] width 37 height 15
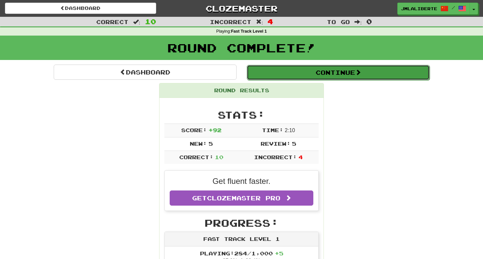
click at [314, 68] on button "Continue" at bounding box center [338, 72] width 183 height 15
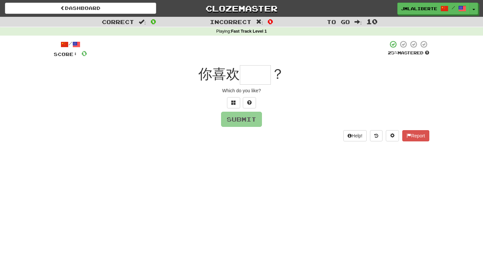
click at [262, 70] on input "text" at bounding box center [255, 74] width 31 height 19
type input "*"
click at [233, 99] on button at bounding box center [233, 102] width 13 height 11
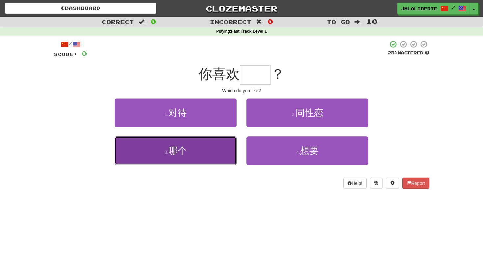
click at [181, 153] on span "哪个" at bounding box center [177, 151] width 18 height 10
type input "**"
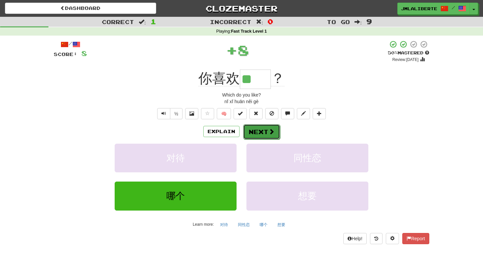
click at [262, 133] on button "Next" at bounding box center [261, 131] width 37 height 15
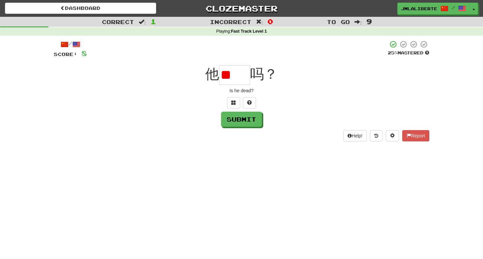
type input "*"
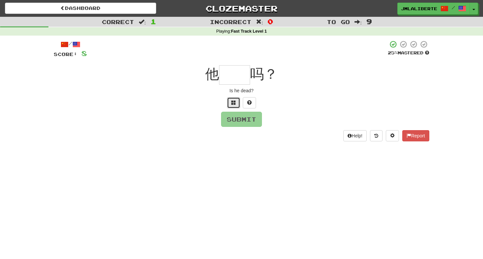
click at [235, 102] on span at bounding box center [233, 102] width 5 height 5
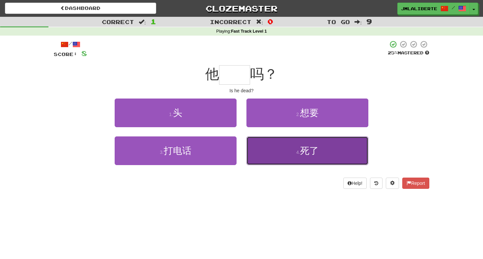
click at [268, 152] on button "4 . 死了" at bounding box center [307, 150] width 122 height 29
type input "**"
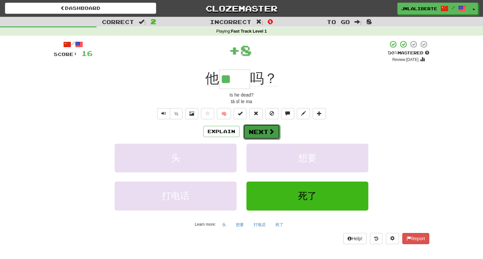
click at [266, 133] on button "Next" at bounding box center [261, 131] width 37 height 15
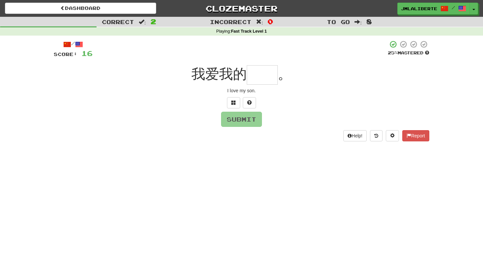
click at [265, 76] on input "text" at bounding box center [262, 74] width 31 height 19
type input "*"
click at [231, 101] on span at bounding box center [233, 102] width 5 height 5
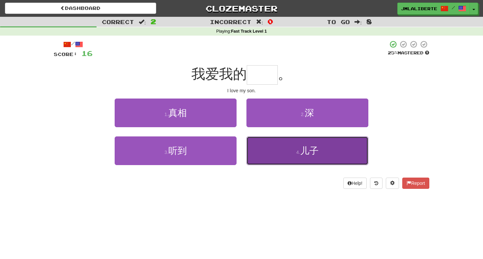
click at [279, 161] on button "4 . 儿子" at bounding box center [307, 150] width 122 height 29
type input "**"
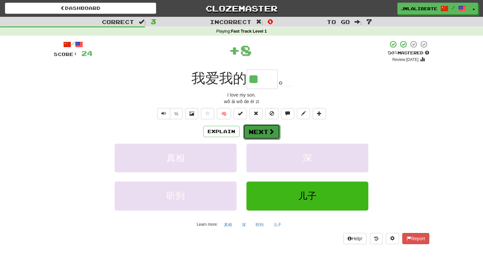
click at [269, 133] on span at bounding box center [271, 131] width 6 height 6
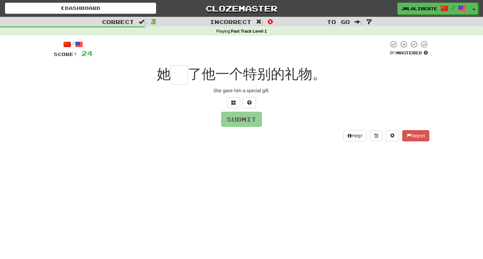
click at [174, 76] on input "text" at bounding box center [179, 74] width 17 height 19
type input "*"
click at [257, 116] on button "Submit" at bounding box center [241, 119] width 41 height 15
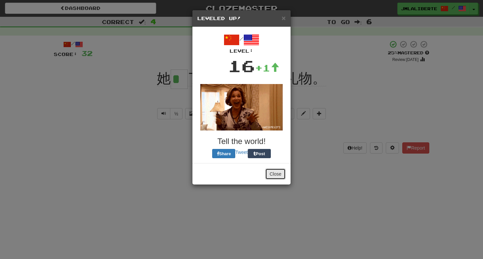
click at [277, 172] on button "Close" at bounding box center [275, 173] width 20 height 11
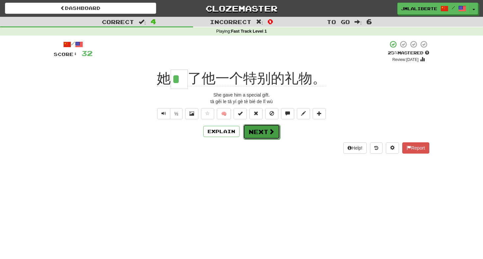
click at [262, 135] on button "Next" at bounding box center [261, 131] width 37 height 15
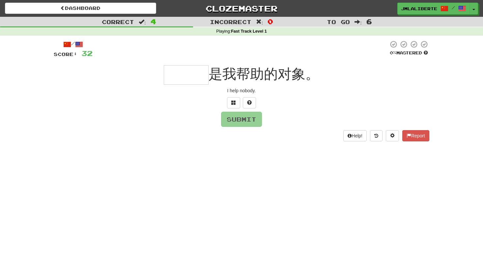
click at [185, 78] on input "text" at bounding box center [186, 74] width 45 height 19
type input "*"
click at [233, 101] on span at bounding box center [233, 102] width 5 height 5
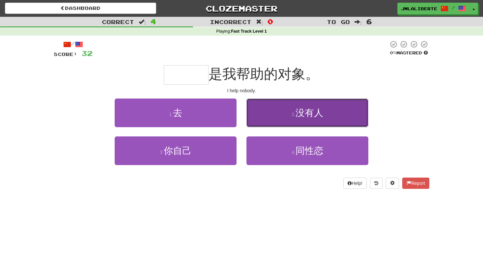
click at [292, 117] on small "2 ." at bounding box center [293, 114] width 4 height 5
type input "***"
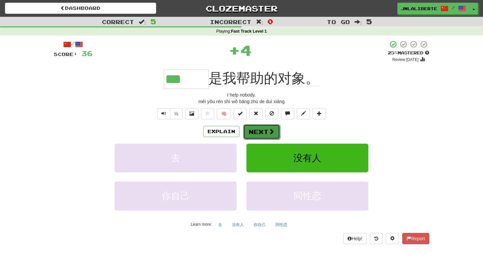
click at [261, 134] on button "Next" at bounding box center [261, 131] width 37 height 15
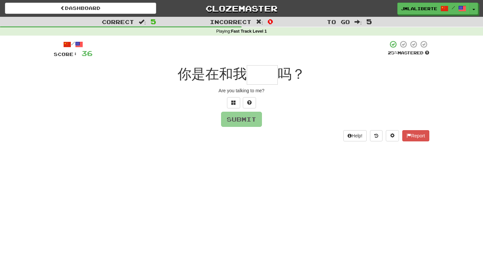
click at [264, 72] on input "text" at bounding box center [262, 74] width 31 height 19
type input "*"
type input "**"
click at [260, 120] on button "Submit" at bounding box center [241, 119] width 41 height 15
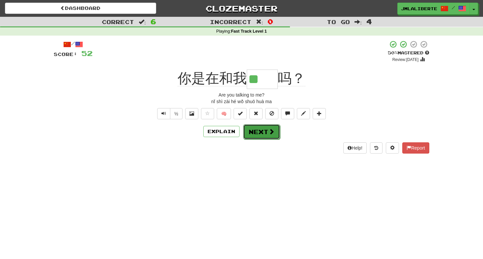
click at [271, 132] on span at bounding box center [271, 131] width 6 height 6
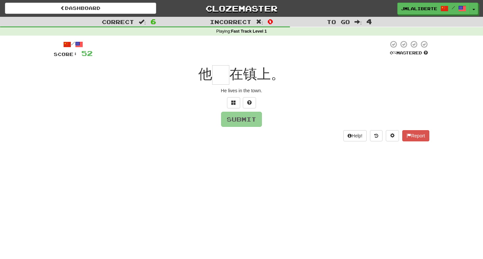
click at [225, 81] on input "text" at bounding box center [220, 74] width 17 height 19
click at [232, 102] on span at bounding box center [233, 102] width 5 height 5
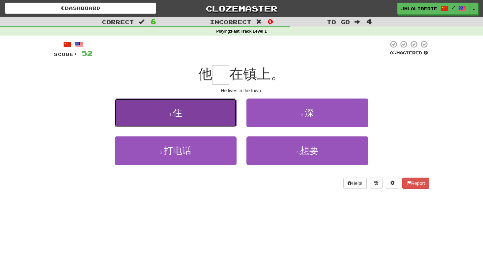
click at [217, 113] on button "1 . 住" at bounding box center [176, 112] width 122 height 29
type input "*"
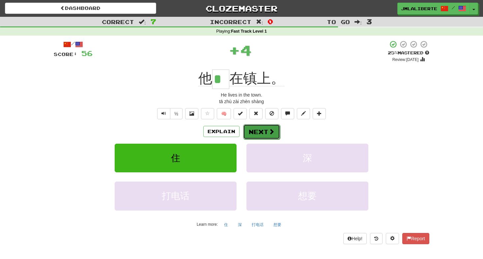
click at [262, 130] on button "Next" at bounding box center [261, 131] width 37 height 15
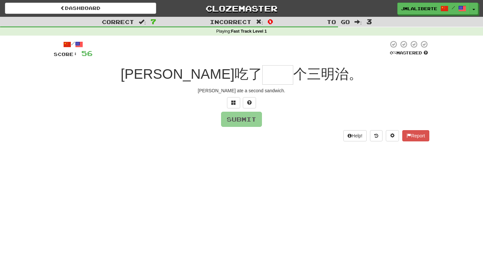
click at [262, 72] on input "text" at bounding box center [277, 74] width 31 height 19
type input "*"
click at [262, 81] on input "text" at bounding box center [277, 74] width 31 height 19
type input "*"
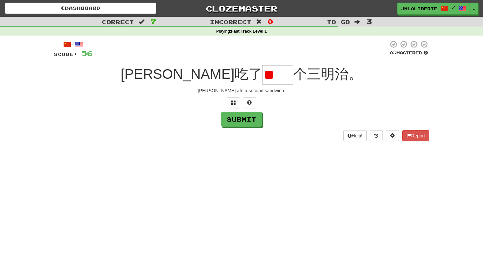
type input "*"
click at [236, 108] on button at bounding box center [233, 102] width 13 height 11
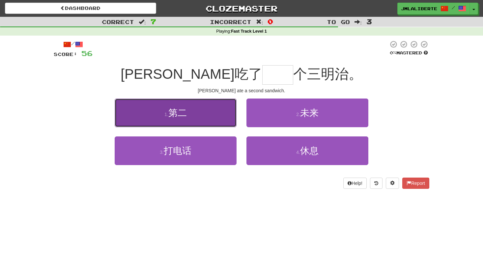
click at [201, 118] on button "1 . 第二" at bounding box center [176, 112] width 122 height 29
type input "**"
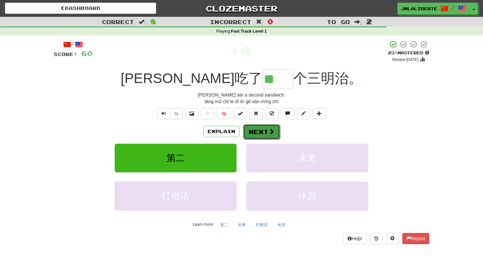
click at [260, 132] on button "Next" at bounding box center [261, 131] width 37 height 15
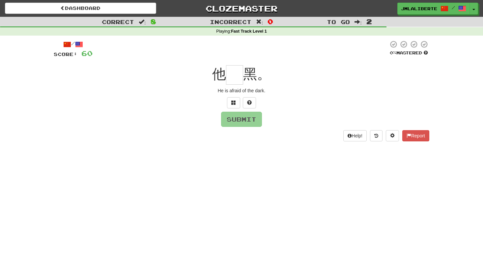
click at [235, 85] on div "/ Score: 60 0 % Mastered 他 黑。 He is afraid of the dark. Submit Help! Report" at bounding box center [241, 90] width 375 height 101
click at [234, 78] on input "text" at bounding box center [234, 74] width 17 height 19
click at [233, 106] on button at bounding box center [233, 102] width 13 height 11
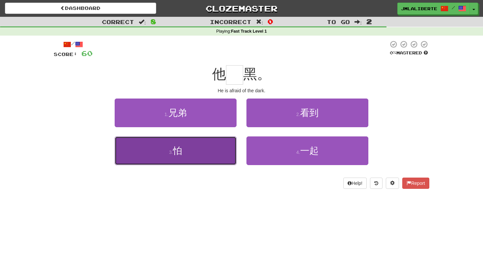
click at [220, 150] on button "3 . 怕" at bounding box center [176, 150] width 122 height 29
type input "*"
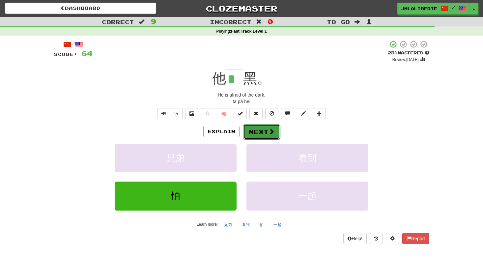
click at [270, 130] on span at bounding box center [271, 131] width 6 height 6
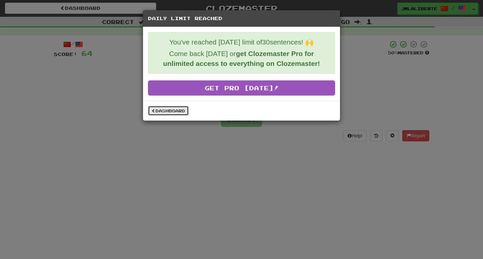
click at [183, 112] on link "Dashboard" at bounding box center [168, 111] width 41 height 10
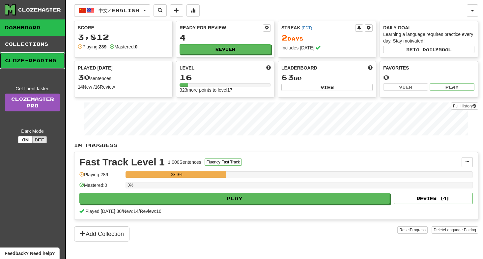
click at [30, 56] on link "Cloze-Reading" at bounding box center [32, 60] width 65 height 16
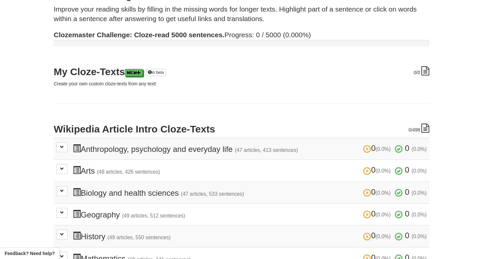
scroll to position [37, 0]
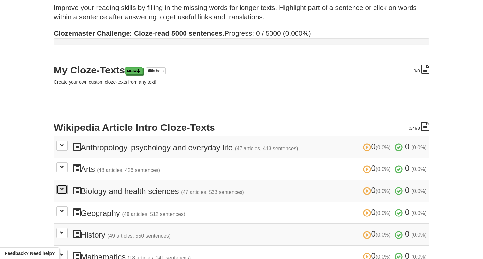
click at [62, 190] on span at bounding box center [62, 189] width 4 height 4
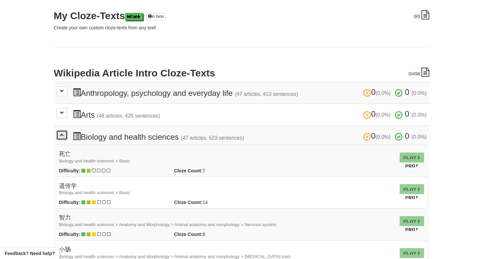
scroll to position [0, 0]
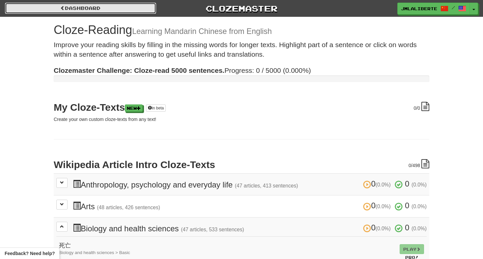
click at [70, 7] on link "Dashboard" at bounding box center [80, 8] width 151 height 11
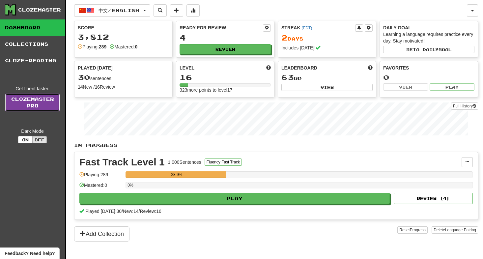
click at [37, 106] on link "Clozemaster Pro" at bounding box center [32, 103] width 55 height 18
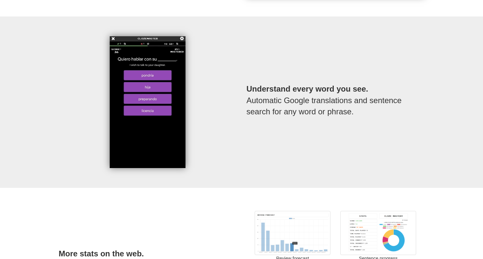
scroll to position [663, 0]
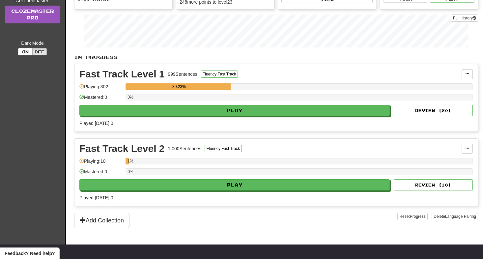
scroll to position [157, 0]
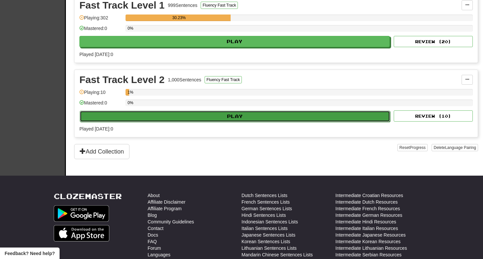
click at [191, 113] on button "Play" at bounding box center [235, 116] width 310 height 11
select select "**"
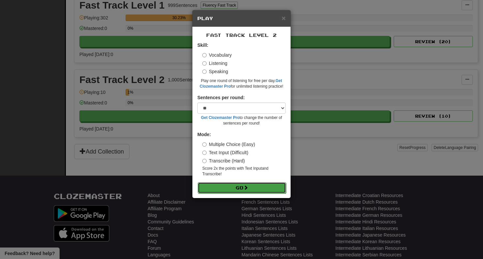
click at [248, 188] on span at bounding box center [245, 187] width 5 height 5
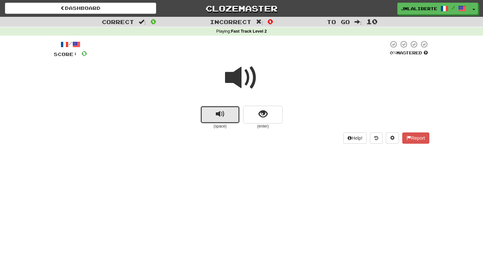
click at [216, 115] on span "replay audio" at bounding box center [220, 114] width 9 height 9
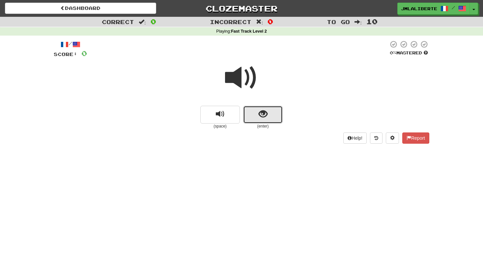
click at [258, 113] on button "show sentence" at bounding box center [263, 115] width 40 height 18
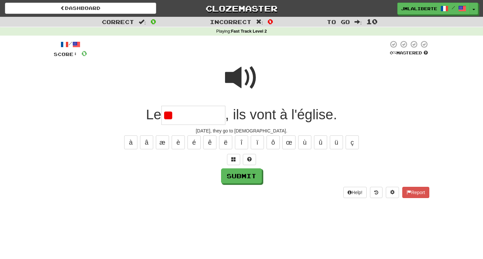
type input "*"
type input "********"
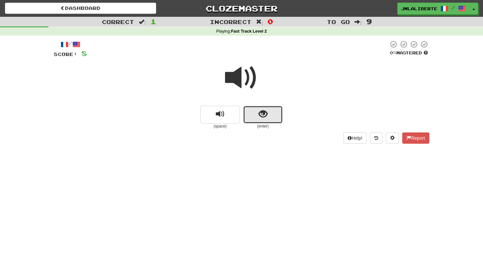
click at [261, 111] on span "show sentence" at bounding box center [263, 114] width 9 height 9
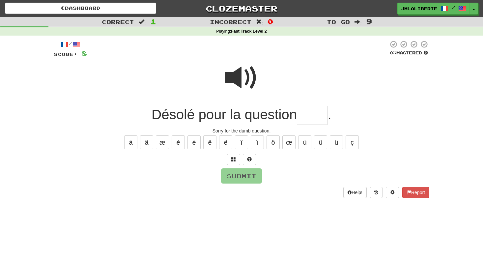
type input "*"
click at [209, 138] on button "ê" at bounding box center [209, 142] width 13 height 14
type input "****"
click at [239, 179] on button "Submit" at bounding box center [241, 176] width 41 height 15
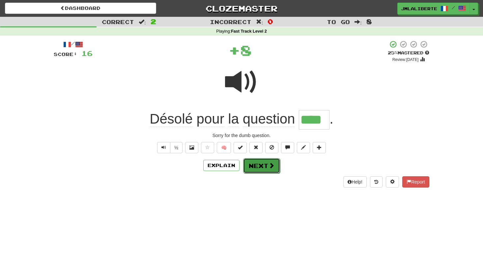
click at [259, 168] on button "Next" at bounding box center [261, 165] width 37 height 15
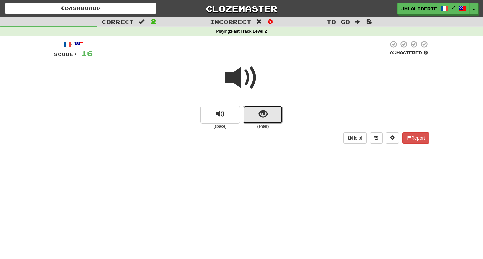
click at [262, 112] on span "show sentence" at bounding box center [263, 114] width 9 height 9
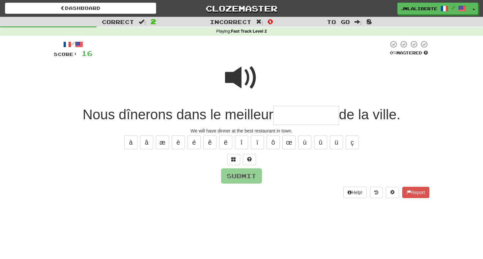
click at [289, 118] on input "text" at bounding box center [306, 115] width 66 height 19
type input "**********"
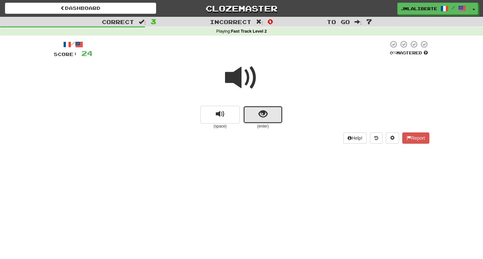
click at [275, 115] on button "show sentence" at bounding box center [263, 115] width 40 height 18
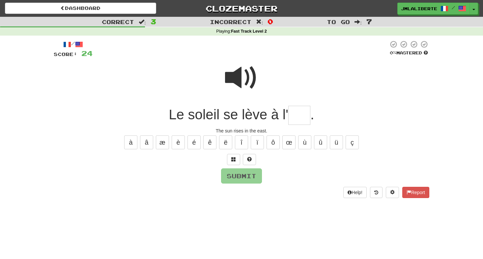
click at [305, 120] on input "text" at bounding box center [299, 115] width 22 height 19
type input "***"
click at [249, 175] on button "Submit" at bounding box center [241, 176] width 41 height 15
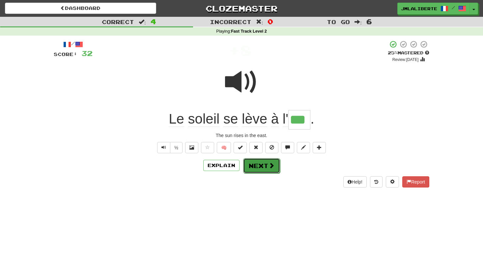
click at [268, 167] on span at bounding box center [271, 165] width 6 height 6
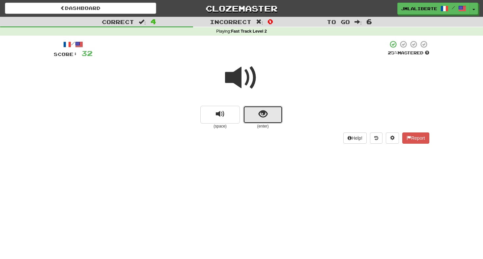
click at [261, 115] on span "show sentence" at bounding box center [263, 114] width 9 height 9
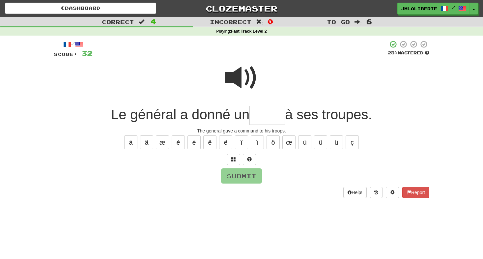
click at [265, 120] on input "text" at bounding box center [267, 115] width 36 height 19
click at [265, 115] on input "text" at bounding box center [267, 115] width 36 height 19
type input "*****"
click at [251, 177] on button "Submit" at bounding box center [241, 176] width 41 height 15
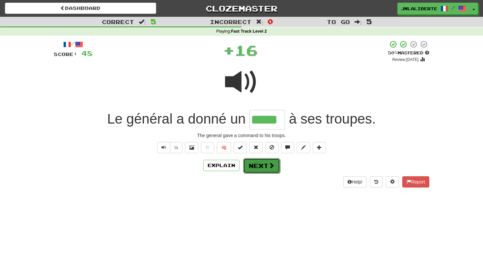
click at [266, 172] on button "Next" at bounding box center [261, 165] width 37 height 15
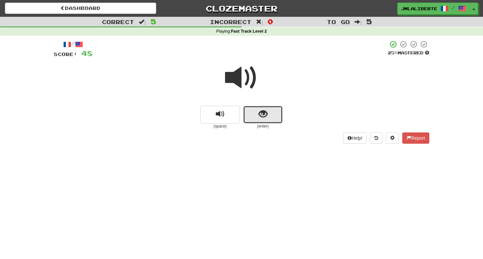
click at [258, 119] on button "show sentence" at bounding box center [263, 115] width 40 height 18
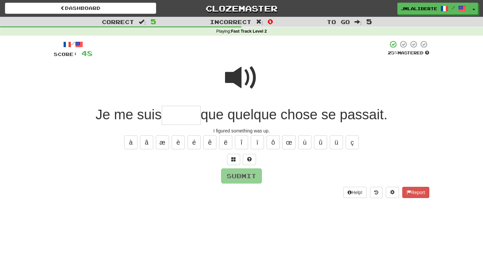
click at [180, 116] on input "text" at bounding box center [181, 115] width 39 height 19
type input "*"
click at [238, 84] on span at bounding box center [241, 77] width 33 height 33
click at [178, 120] on input "text" at bounding box center [181, 115] width 39 height 19
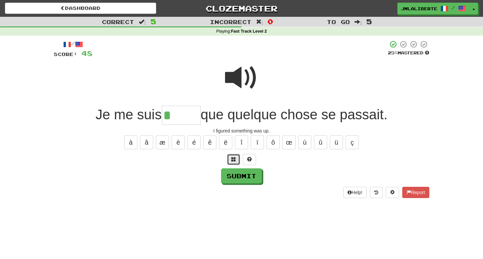
click at [230, 158] on button at bounding box center [233, 159] width 13 height 11
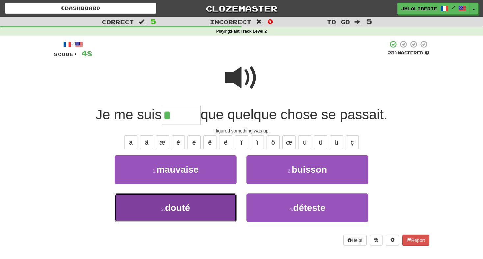
click at [191, 214] on button "3 . douté" at bounding box center [176, 207] width 122 height 29
type input "*****"
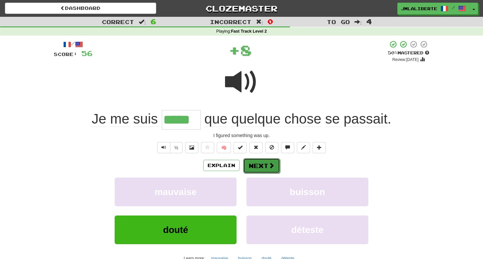
click at [268, 168] on span at bounding box center [271, 165] width 6 height 6
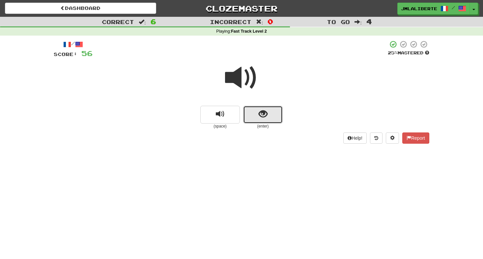
click at [273, 114] on button "show sentence" at bounding box center [263, 115] width 40 height 18
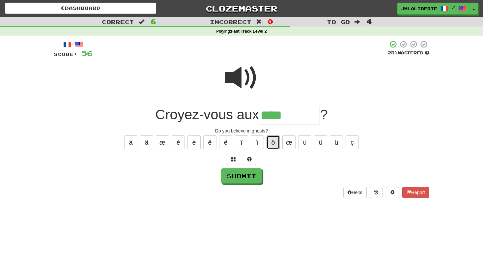
click at [275, 143] on button "ô" at bounding box center [272, 142] width 13 height 14
type input "********"
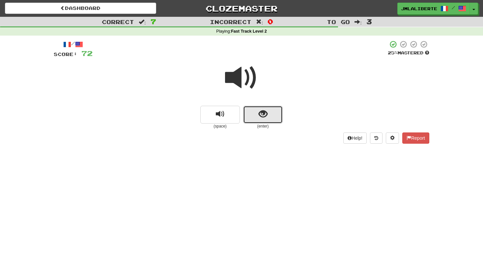
click at [267, 118] on span "show sentence" at bounding box center [263, 114] width 9 height 9
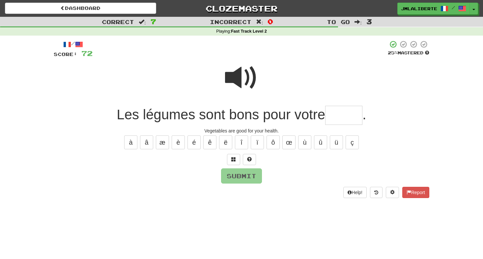
click at [343, 112] on input "text" at bounding box center [343, 115] width 37 height 19
click at [193, 148] on button "é" at bounding box center [193, 142] width 13 height 14
type input "*****"
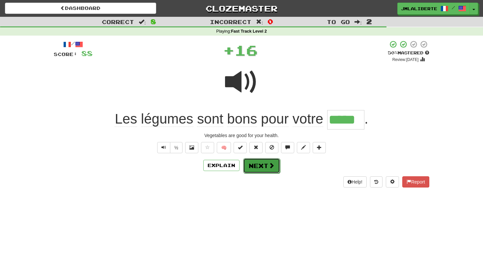
click at [259, 167] on button "Next" at bounding box center [261, 165] width 37 height 15
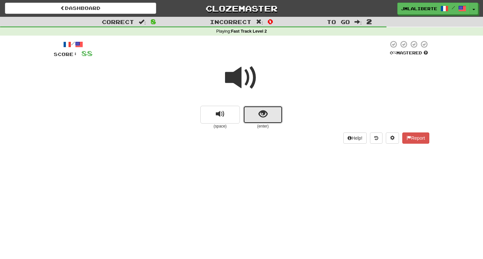
click at [257, 111] on button "show sentence" at bounding box center [263, 115] width 40 height 18
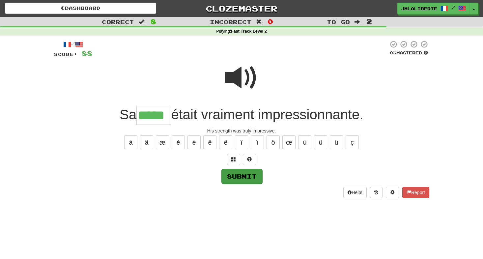
type input "*****"
click at [253, 176] on button "Submit" at bounding box center [241, 176] width 41 height 15
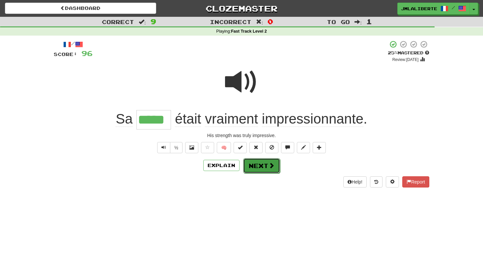
click at [267, 165] on button "Next" at bounding box center [261, 165] width 37 height 15
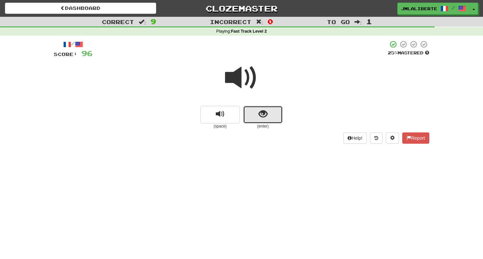
click at [261, 118] on span "show sentence" at bounding box center [263, 114] width 9 height 9
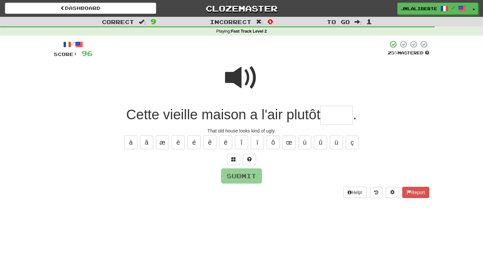
click at [340, 118] on input "text" at bounding box center [336, 115] width 33 height 19
type input "*"
click at [242, 79] on span at bounding box center [241, 77] width 33 height 33
click at [334, 109] on input "text" at bounding box center [336, 115] width 33 height 19
click at [197, 143] on button "é" at bounding box center [193, 142] width 13 height 14
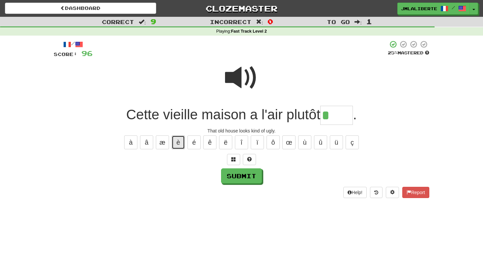
click at [177, 144] on button "è" at bounding box center [178, 142] width 13 height 14
type input "*****"
click at [230, 182] on button "Submit" at bounding box center [241, 176] width 41 height 15
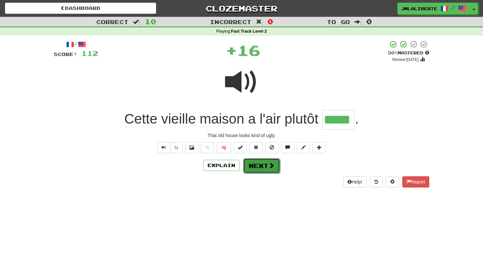
click at [267, 170] on button "Next" at bounding box center [261, 165] width 37 height 15
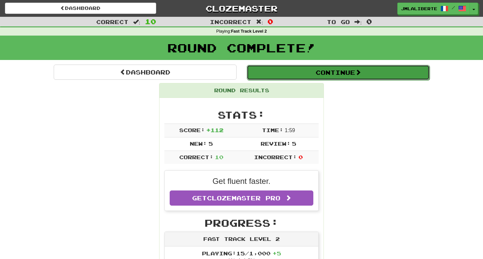
click at [335, 71] on button "Continue" at bounding box center [338, 72] width 183 height 15
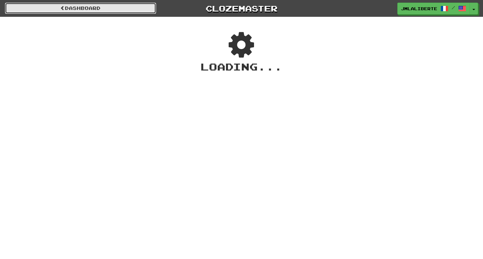
click at [144, 14] on link "Dashboard" at bounding box center [80, 8] width 151 height 11
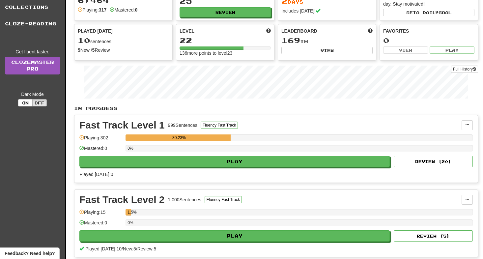
scroll to position [90, 0]
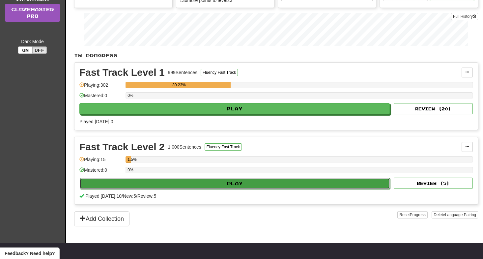
click at [243, 182] on button "Play" at bounding box center [235, 183] width 310 height 11
select select "**"
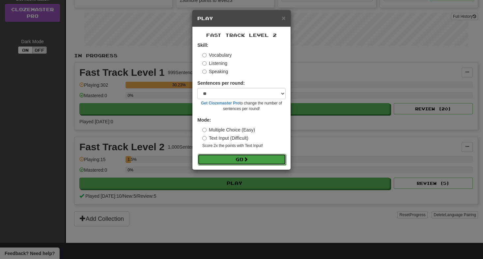
click at [224, 159] on button "Go" at bounding box center [242, 159] width 88 height 11
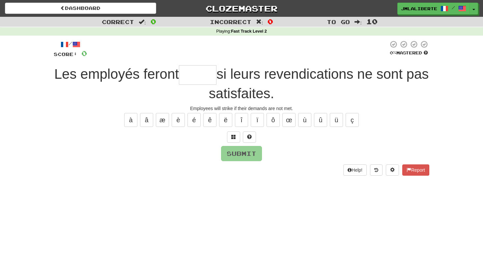
click at [214, 78] on input "text" at bounding box center [198, 74] width 38 height 19
click at [212, 80] on input "text" at bounding box center [198, 74] width 38 height 19
click at [195, 120] on button "é" at bounding box center [193, 120] width 13 height 14
click at [176, 123] on button "è" at bounding box center [178, 120] width 13 height 14
type input "*****"
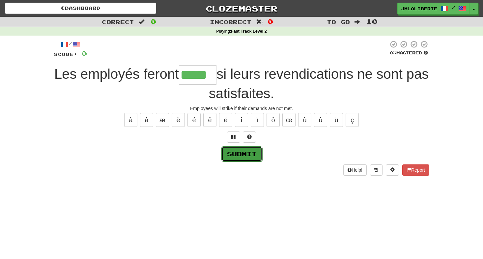
click at [245, 154] on button "Submit" at bounding box center [241, 153] width 41 height 15
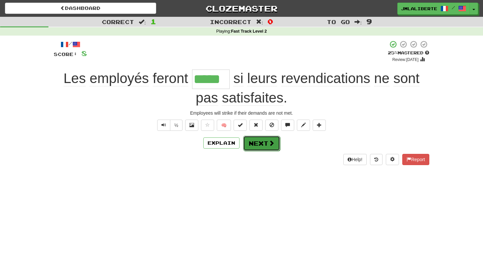
click at [264, 142] on button "Next" at bounding box center [261, 143] width 37 height 15
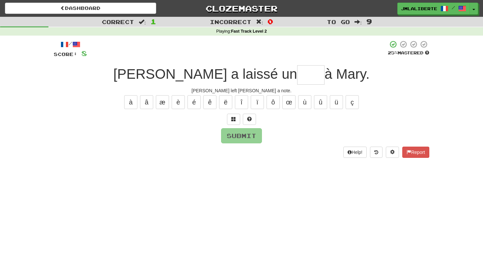
click at [297, 72] on input "text" at bounding box center [310, 74] width 27 height 19
type input "*"
click at [204, 105] on button "ê" at bounding box center [209, 102] width 13 height 14
type input "***"
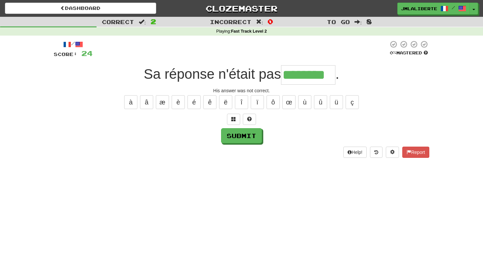
type input "********"
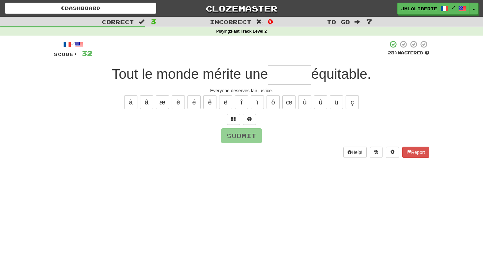
click at [300, 75] on input "text" at bounding box center [289, 74] width 43 height 19
type input "*******"
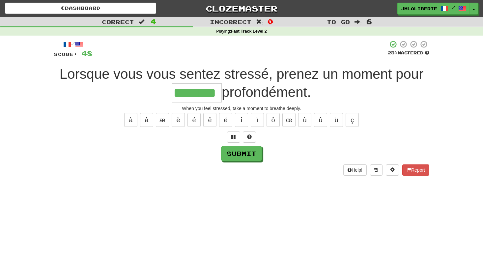
type input "********"
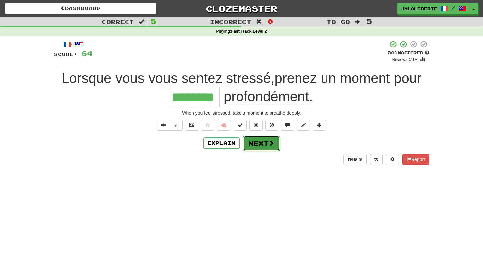
click at [250, 147] on button "Next" at bounding box center [261, 143] width 37 height 15
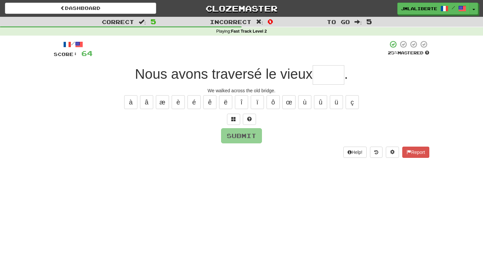
click at [334, 71] on input "text" at bounding box center [329, 74] width 32 height 19
type input "****"
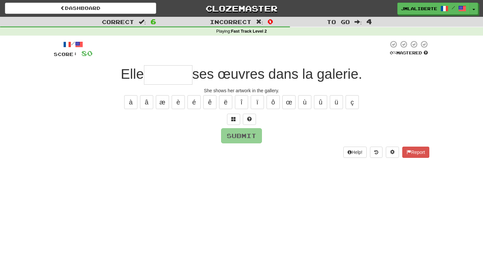
type input "*"
click at [178, 77] on input "text" at bounding box center [168, 74] width 48 height 19
click at [232, 119] on span at bounding box center [233, 119] width 5 height 5
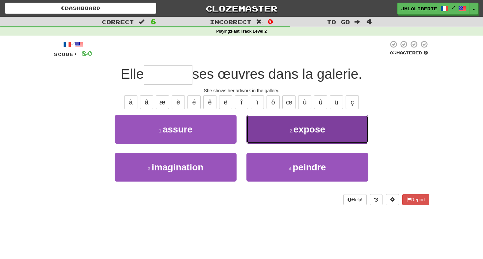
click at [276, 123] on button "2 . expose" at bounding box center [307, 129] width 122 height 29
type input "******"
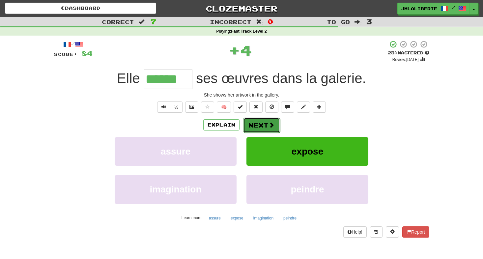
click at [265, 123] on button "Next" at bounding box center [261, 125] width 37 height 15
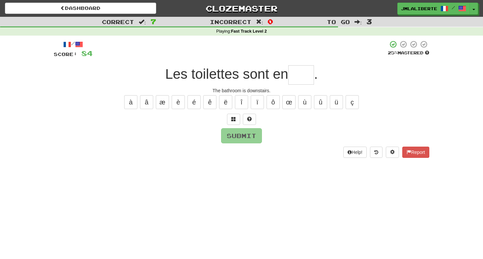
click at [303, 77] on input "text" at bounding box center [301, 74] width 26 height 19
type input "***"
click at [249, 138] on button "Submit" at bounding box center [241, 135] width 41 height 15
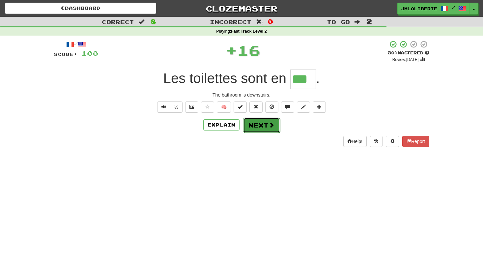
click at [272, 129] on button "Next" at bounding box center [261, 125] width 37 height 15
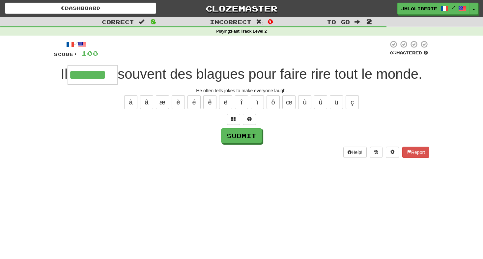
type input "*******"
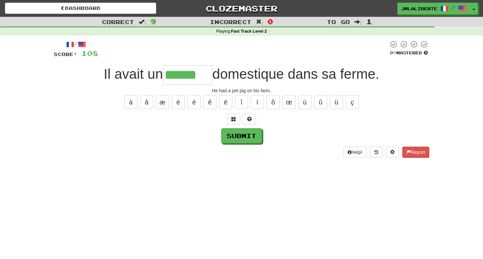
type input "******"
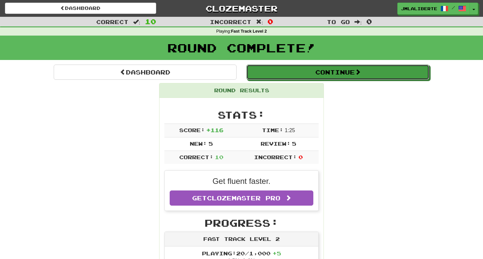
click at [330, 65] on div "Continue" at bounding box center [337, 72] width 193 height 15
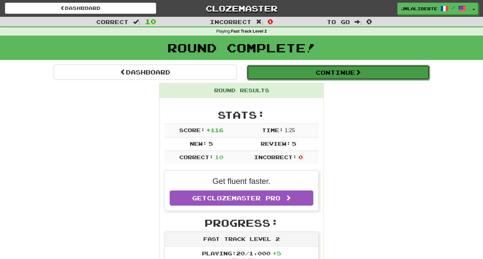
click at [315, 69] on button "Continue" at bounding box center [338, 72] width 183 height 15
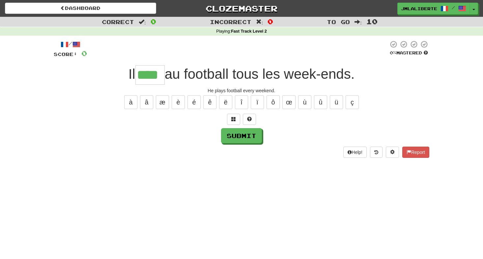
type input "****"
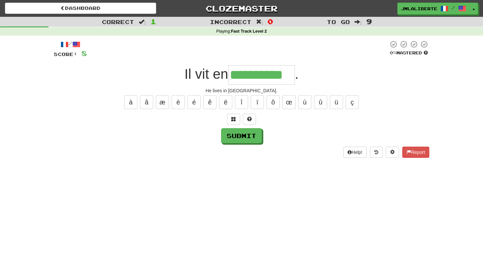
type input "**********"
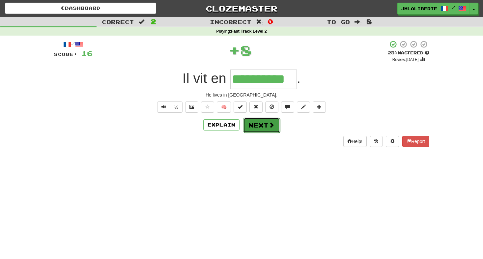
click at [266, 130] on button "Next" at bounding box center [261, 125] width 37 height 15
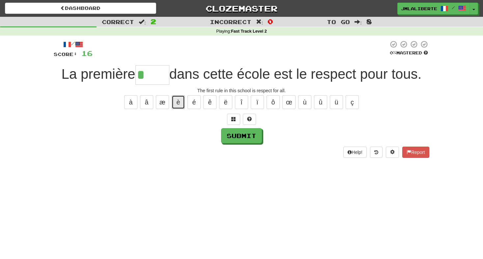
click at [183, 104] on button "è" at bounding box center [178, 102] width 13 height 14
type input "*****"
click at [248, 142] on button "Submit" at bounding box center [241, 135] width 41 height 15
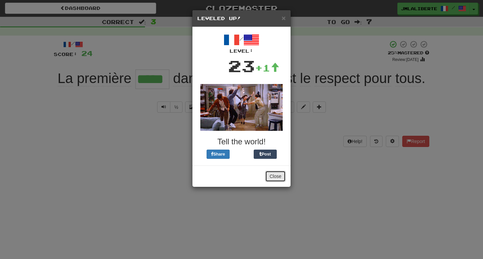
click at [277, 179] on button "Close" at bounding box center [275, 176] width 20 height 11
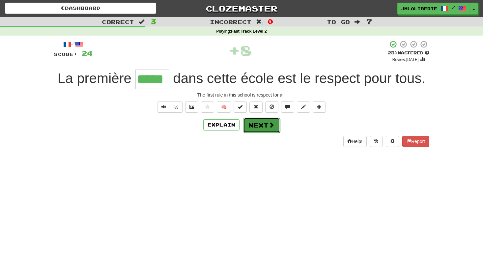
click at [263, 123] on button "Next" at bounding box center [261, 125] width 37 height 15
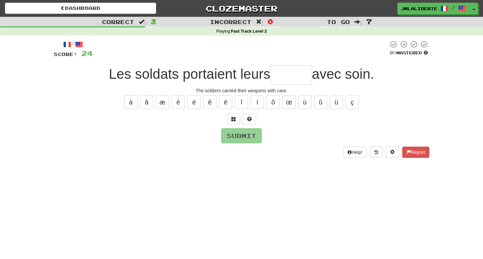
click at [289, 80] on input "text" at bounding box center [290, 74] width 41 height 19
type input "*****"
click at [254, 138] on button "Submit" at bounding box center [241, 135] width 41 height 15
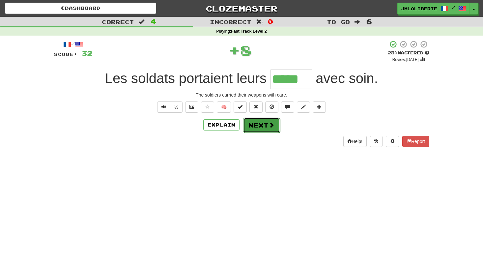
click at [262, 122] on button "Next" at bounding box center [261, 125] width 37 height 15
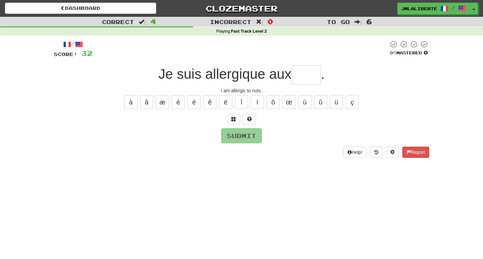
click at [304, 75] on input "text" at bounding box center [305, 74] width 29 height 19
type input "****"
click at [247, 137] on button "Submit" at bounding box center [241, 135] width 41 height 15
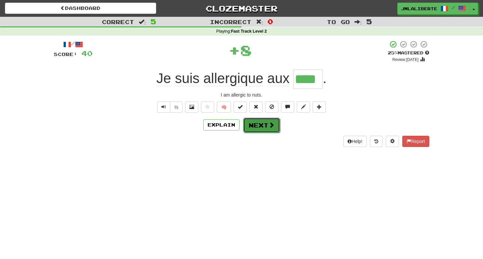
click at [264, 128] on button "Next" at bounding box center [261, 125] width 37 height 15
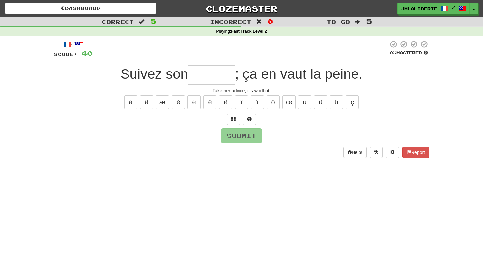
click at [203, 75] on input "text" at bounding box center [211, 74] width 47 height 19
type input "*******"
click at [242, 138] on button "Submit" at bounding box center [241, 135] width 41 height 15
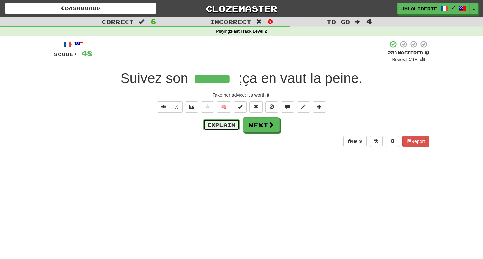
click at [222, 126] on button "Explain" at bounding box center [221, 124] width 36 height 11
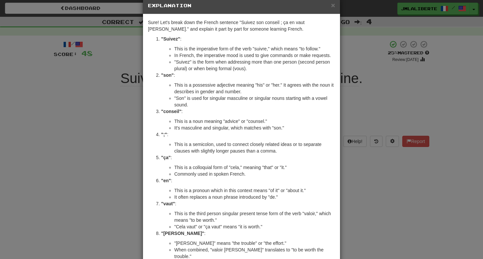
scroll to position [16, 0]
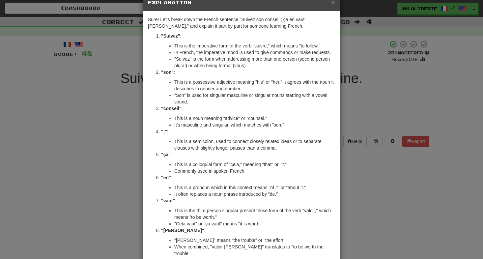
click at [121, 205] on div "× Explanation Sure! Let's break down the French sentence "Suivez son conseil ; …" at bounding box center [241, 129] width 483 height 259
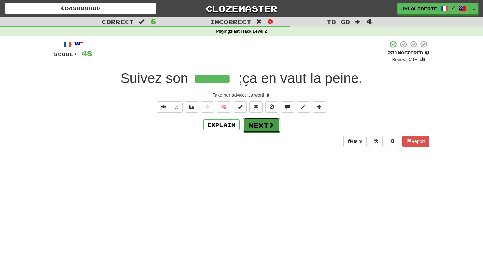
click at [267, 126] on button "Next" at bounding box center [261, 125] width 37 height 15
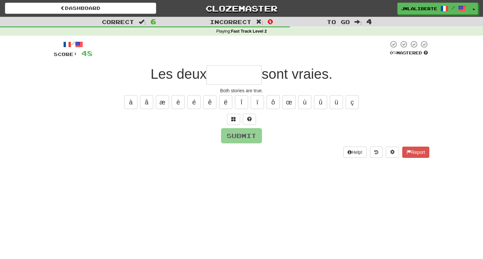
click at [232, 70] on input "text" at bounding box center [233, 74] width 55 height 19
type input "*********"
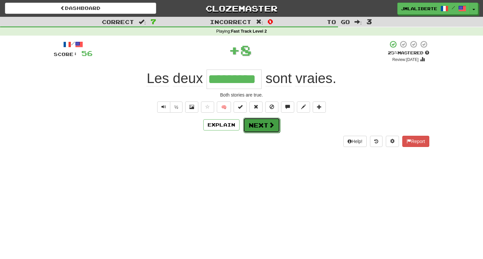
click at [273, 129] on button "Next" at bounding box center [261, 125] width 37 height 15
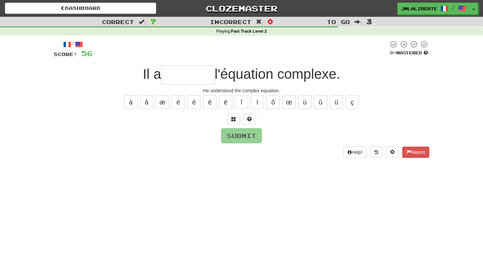
type input "*"
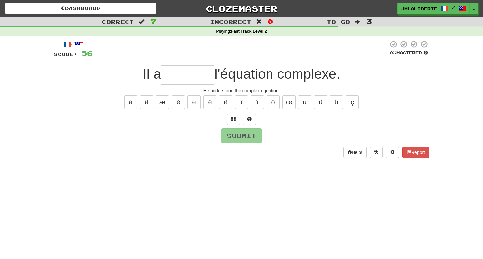
type input "*"
click at [181, 99] on button "è" at bounding box center [178, 102] width 13 height 14
click at [190, 106] on button "é" at bounding box center [193, 102] width 13 height 14
type input "*******"
click at [230, 133] on button "Submit" at bounding box center [241, 135] width 41 height 15
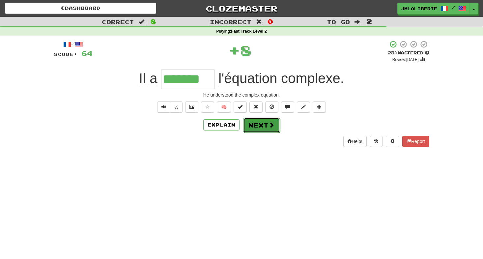
click at [261, 129] on button "Next" at bounding box center [261, 125] width 37 height 15
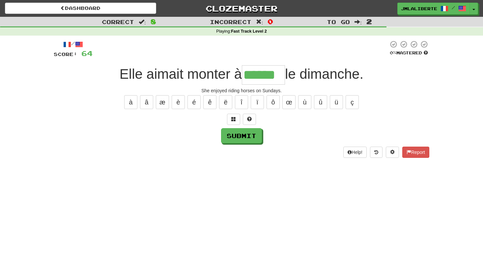
type input "******"
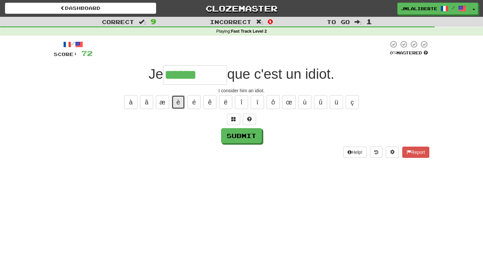
click at [177, 103] on button "è" at bounding box center [178, 102] width 13 height 14
type input "*********"
click at [240, 138] on button "Submit" at bounding box center [241, 135] width 41 height 15
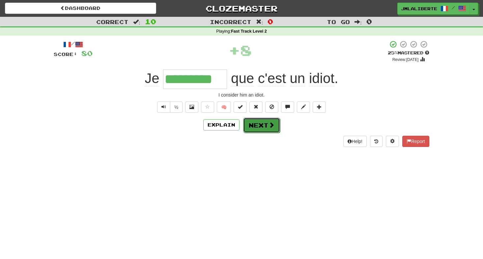
click at [263, 127] on button "Next" at bounding box center [261, 125] width 37 height 15
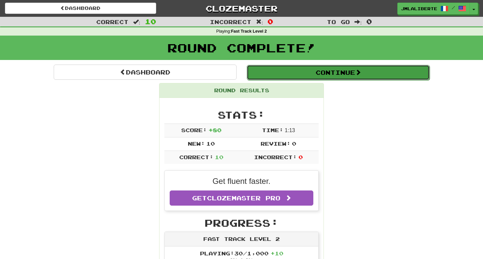
click at [289, 69] on button "Continue" at bounding box center [338, 72] width 183 height 15
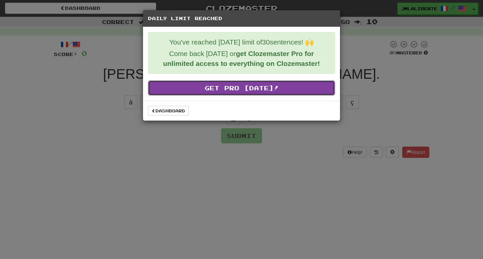
click at [196, 87] on link "Get Pro Today!" at bounding box center [241, 87] width 187 height 15
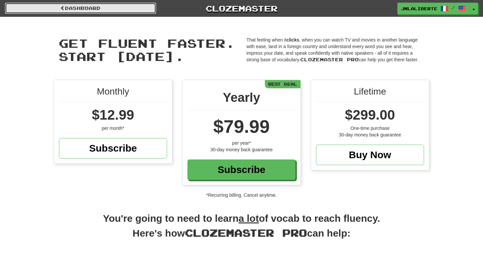
click at [110, 10] on link "Dashboard" at bounding box center [80, 8] width 151 height 11
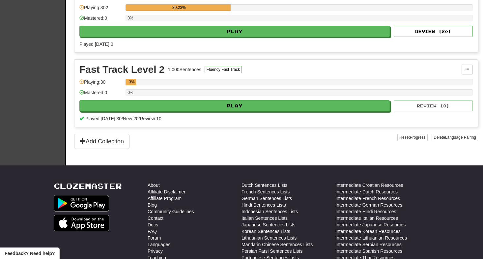
scroll to position [157, 0]
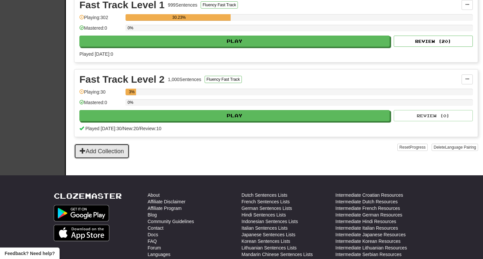
click at [110, 150] on button "Add Collection" at bounding box center [101, 151] width 55 height 15
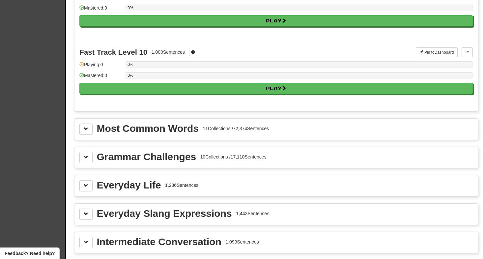
scroll to position [639, 0]
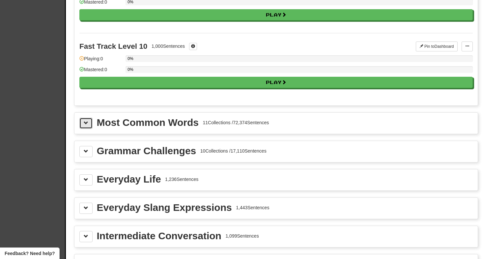
click at [86, 122] on span at bounding box center [86, 123] width 5 height 5
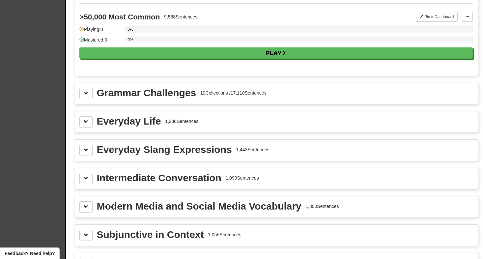
scroll to position [1414, 0]
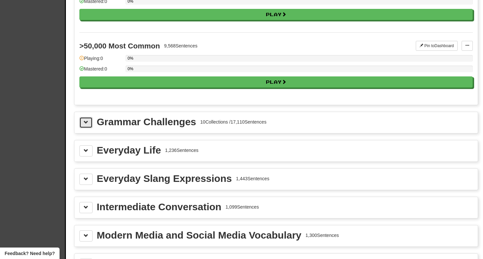
click at [89, 125] on button at bounding box center [85, 122] width 13 height 11
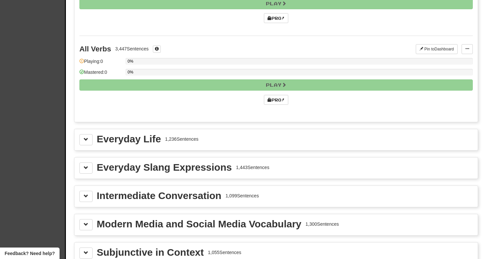
scroll to position [2237, 0]
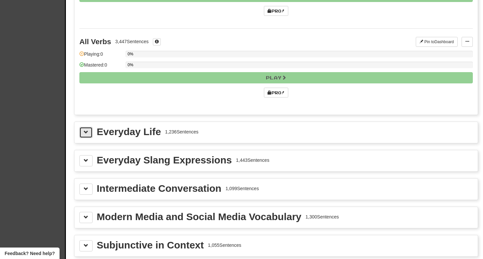
click at [87, 133] on span at bounding box center [86, 132] width 5 height 5
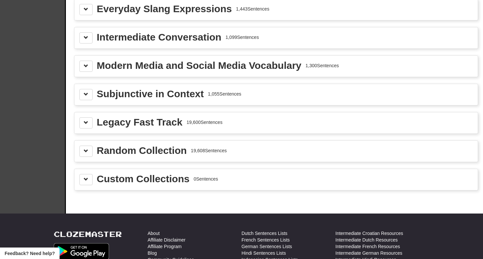
scroll to position [2451, 0]
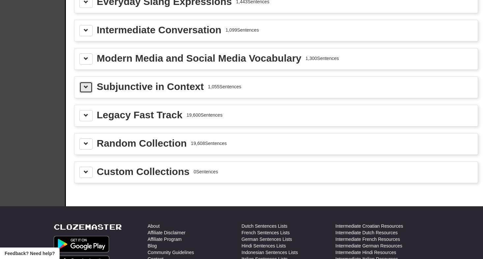
click at [88, 92] on button at bounding box center [85, 87] width 13 height 11
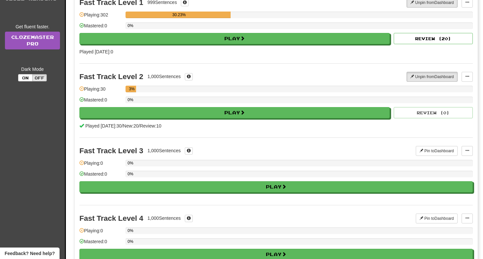
scroll to position [0, 0]
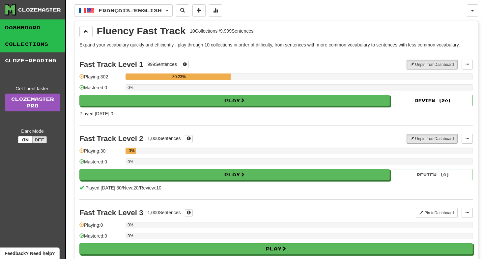
click at [32, 29] on link "Dashboard" at bounding box center [32, 27] width 65 height 16
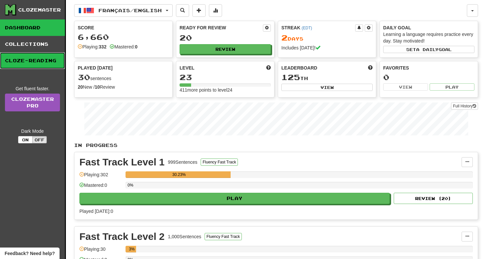
click at [40, 62] on link "Cloze-Reading" at bounding box center [32, 60] width 65 height 16
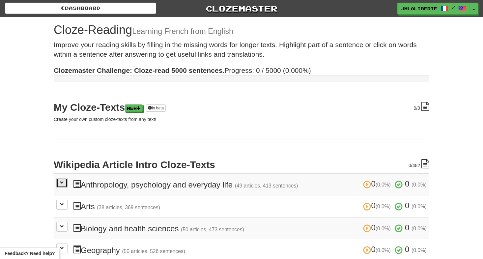
click at [65, 182] on button at bounding box center [61, 183] width 11 height 10
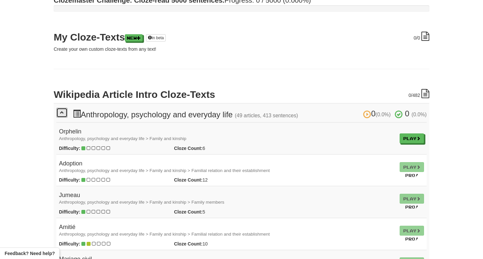
scroll to position [71, 0]
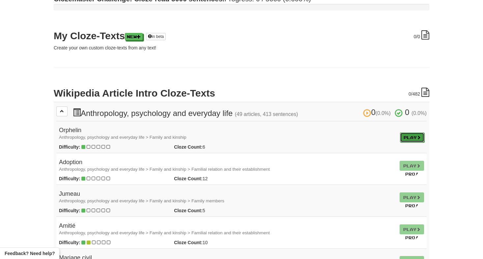
click at [407, 136] on link "Play" at bounding box center [412, 137] width 24 height 10
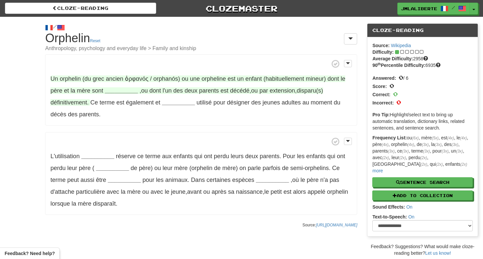
click at [113, 90] on strong "__________" at bounding box center [121, 90] width 33 height 7
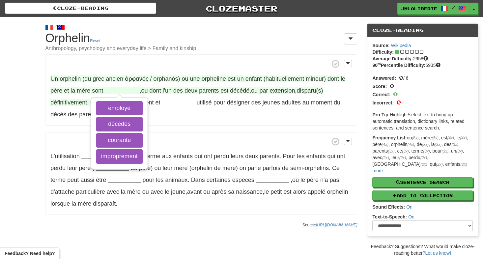
click at [69, 79] on span "orphelin" at bounding box center [70, 78] width 21 height 7
drag, startPoint x: 80, startPoint y: 78, endPoint x: 59, endPoint y: 80, distance: 20.5
click at [60, 80] on span "orphelin" at bounding box center [70, 78] width 21 height 7
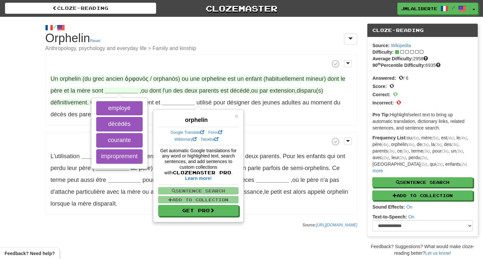
click at [81, 70] on p "Un orphelin (du grec ancien ὀρφανός / orphanós) ou une orpheline est un enfant …" at bounding box center [201, 89] width 312 height 71
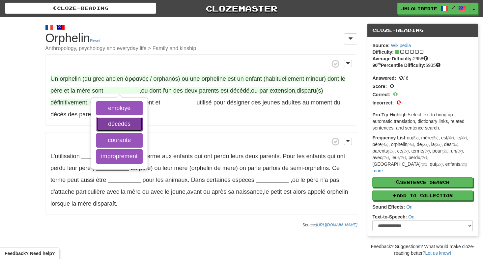
click at [127, 126] on button "décédés" at bounding box center [119, 124] width 46 height 14
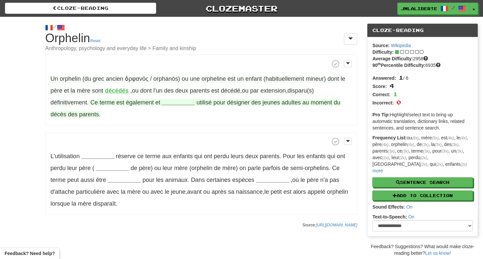
click at [175, 103] on strong "__________" at bounding box center [178, 102] width 33 height 7
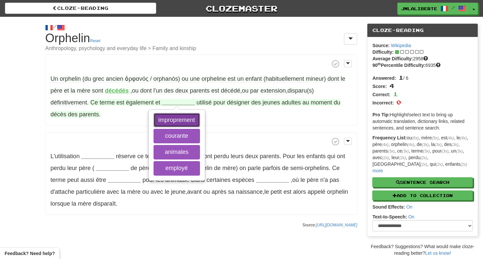
click at [189, 121] on button "improprement" at bounding box center [176, 120] width 46 height 14
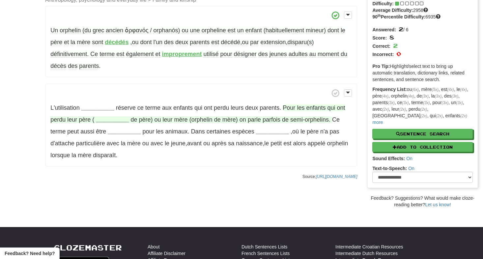
scroll to position [50, 0]
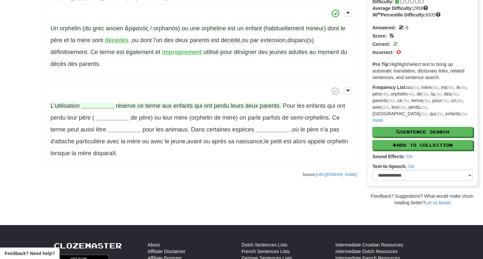
click at [96, 104] on strong "__________" at bounding box center [97, 105] width 33 height 7
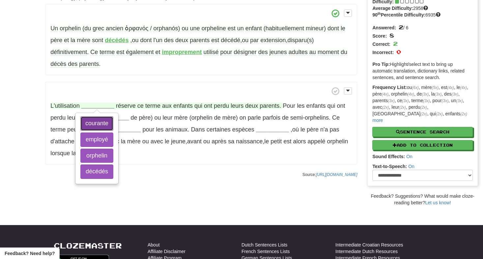
click at [103, 125] on button "courante" at bounding box center [96, 123] width 33 height 14
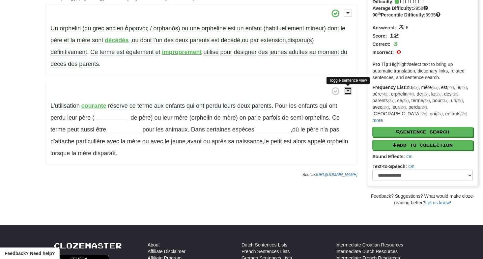
click at [348, 93] on button at bounding box center [348, 90] width 8 height 7
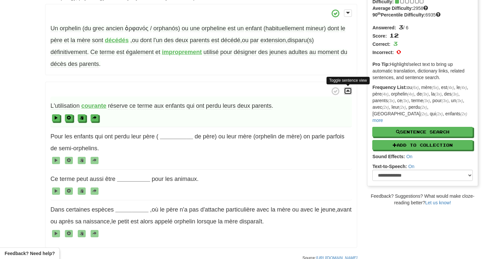
click at [348, 93] on button at bounding box center [348, 90] width 8 height 7
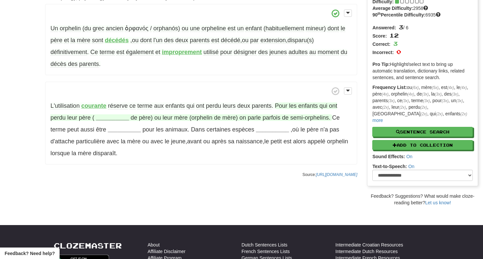
click at [111, 119] on strong "__________" at bounding box center [112, 117] width 33 height 7
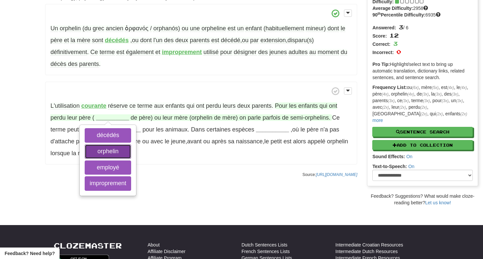
click at [109, 150] on button "orphelin" at bounding box center [108, 151] width 46 height 14
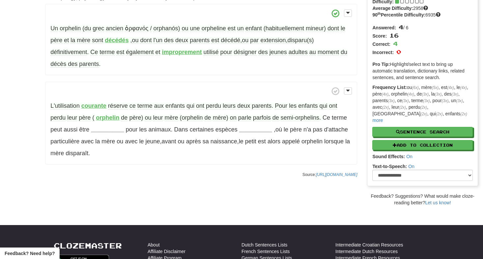
scroll to position [49, 0]
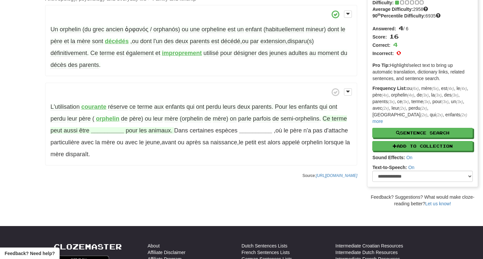
click at [110, 133] on strong "__________" at bounding box center [107, 130] width 33 height 7
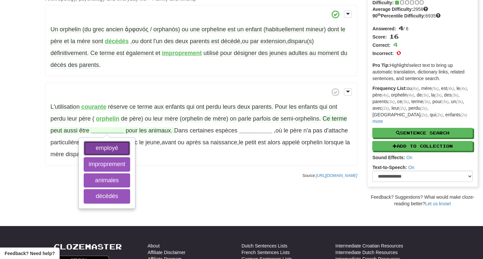
click at [105, 147] on button "employé" at bounding box center [107, 148] width 46 height 14
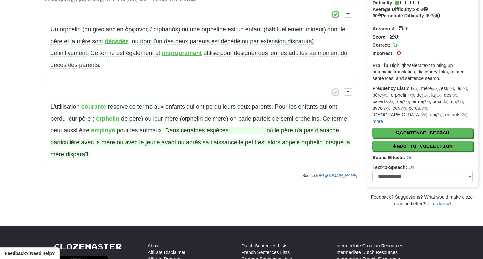
click at [245, 131] on strong "__________" at bounding box center [246, 130] width 33 height 7
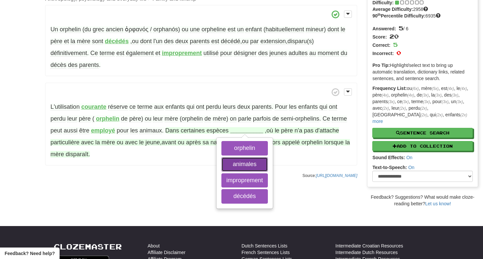
click at [253, 166] on button "animales" at bounding box center [244, 164] width 46 height 14
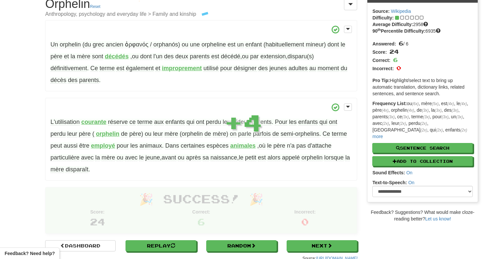
scroll to position [128, 0]
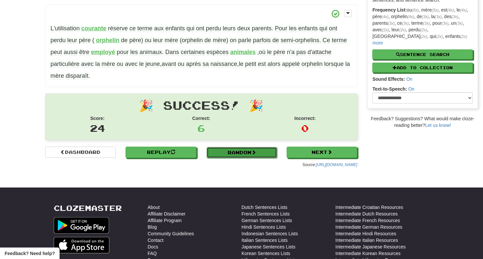
click at [249, 152] on link "Random" at bounding box center [241, 152] width 70 height 11
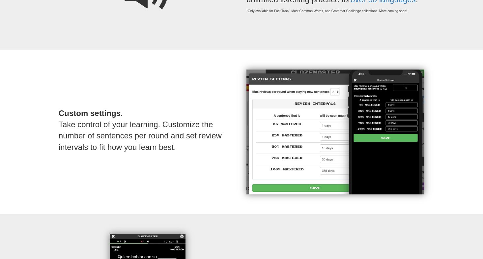
scroll to position [381, 0]
